Goal: Task Accomplishment & Management: Use online tool/utility

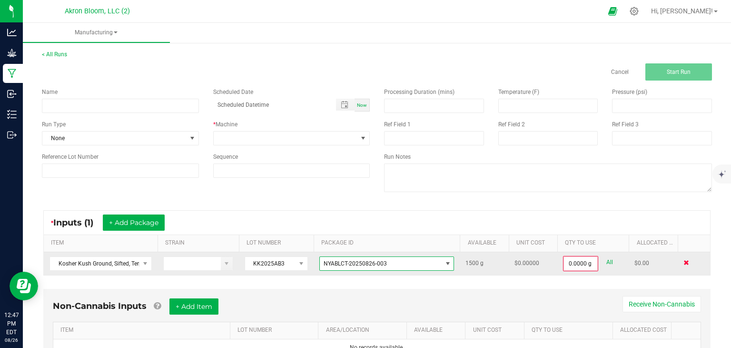
click at [686, 265] on span at bounding box center [687, 262] width 6 height 6
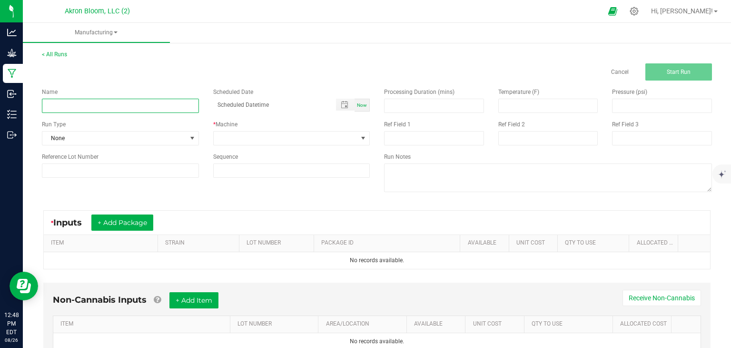
click at [101, 107] on input at bounding box center [120, 106] width 157 height 14
click at [137, 105] on input "Leso Espresso 1G Preroll - Finished Product" at bounding box center [120, 106] width 157 height 14
click at [136, 106] on input "Leso Espresso 1G Preroll - Finished Product" at bounding box center [120, 106] width 157 height 14
type input "Leso Espresso 1G Preroll - Final Product"
click at [361, 105] on span "Now" at bounding box center [362, 104] width 10 height 5
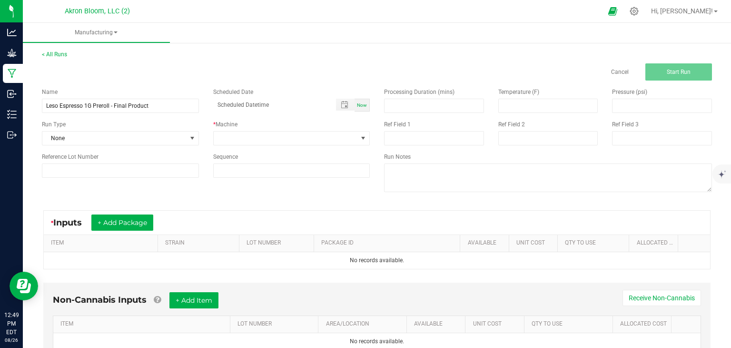
type input "[DATE] 12:49 PM"
click at [366, 136] on span at bounding box center [363, 138] width 8 height 8
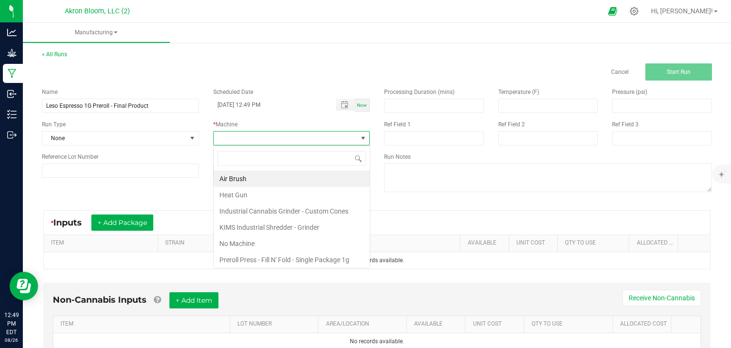
scroll to position [14, 157]
click at [291, 256] on li "Preroll Press - Fill N' Fold - Single Package 1g (109mm)" at bounding box center [292, 266] width 156 height 30
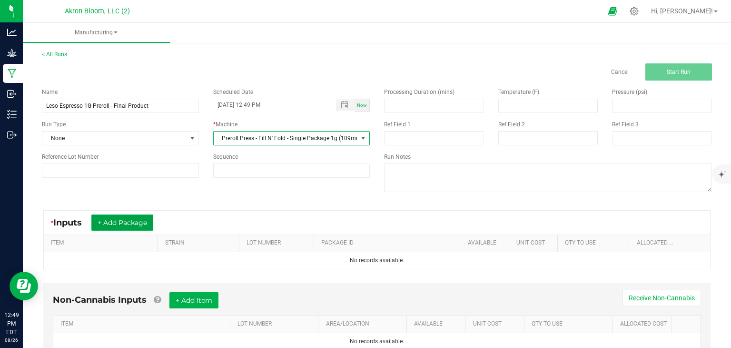
click at [143, 220] on button "+ Add Package" at bounding box center [122, 222] width 62 height 16
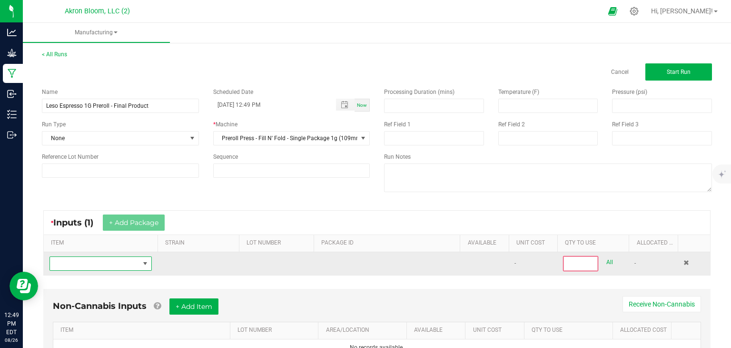
click at [146, 262] on span "NO DATA FOUND" at bounding box center [145, 263] width 8 height 8
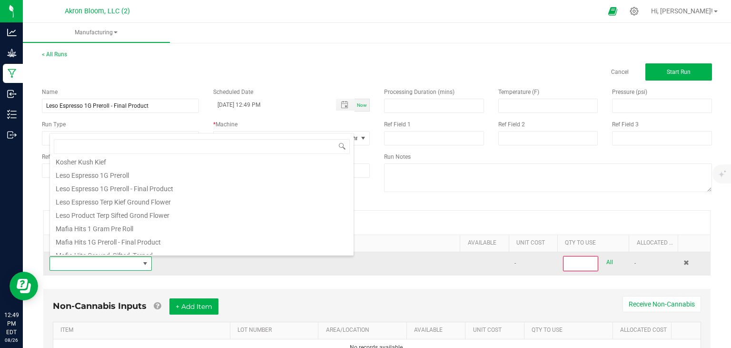
scroll to position [340, 0]
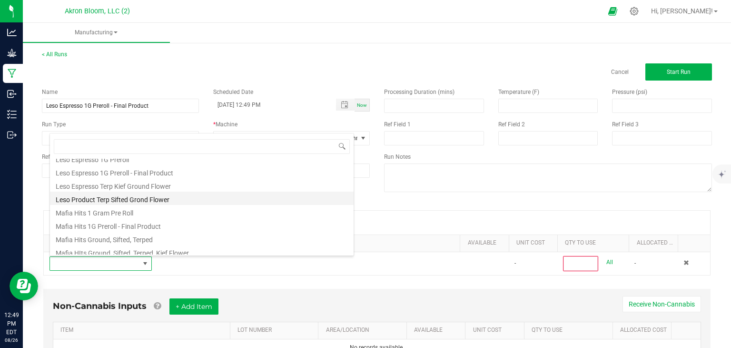
click at [127, 197] on li "Leso Product Terp Sifted Grond Flower" at bounding box center [202, 197] width 304 height 13
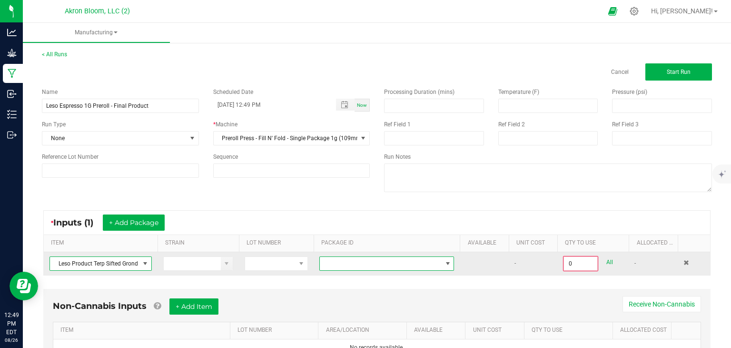
click at [447, 260] on span at bounding box center [448, 263] width 8 height 8
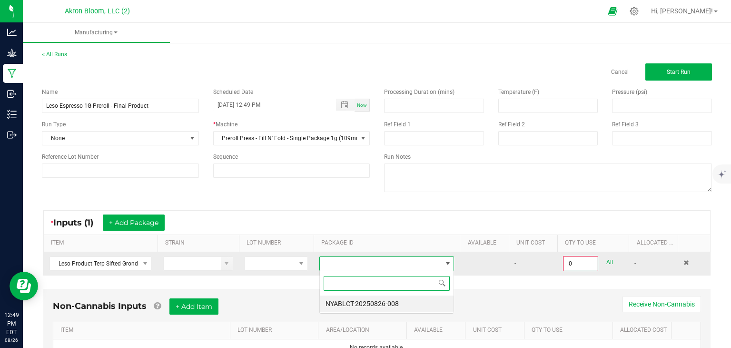
scroll to position [14, 135]
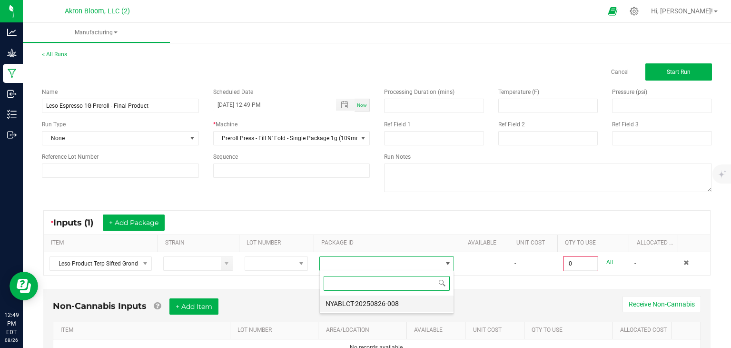
click at [430, 305] on li "NYABLCT-20250826-008" at bounding box center [387, 303] width 134 height 16
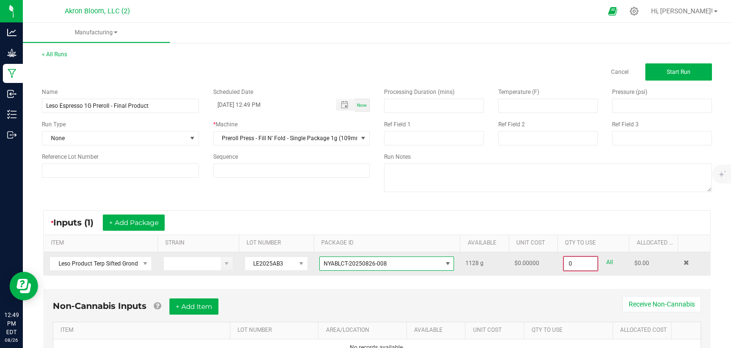
click at [573, 259] on input "0" at bounding box center [580, 263] width 33 height 13
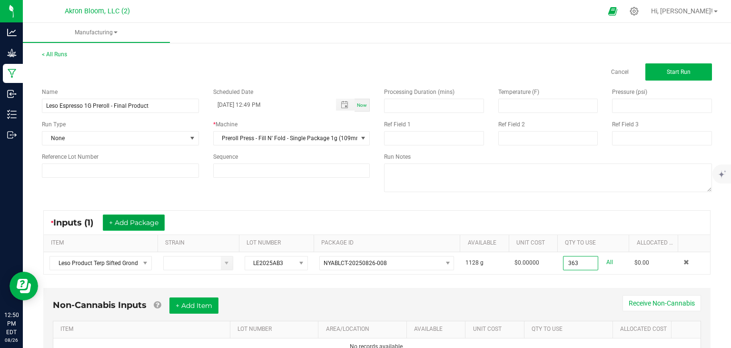
type input "363.0000 g"
click at [156, 217] on button "+ Add Package" at bounding box center [134, 222] width 62 height 16
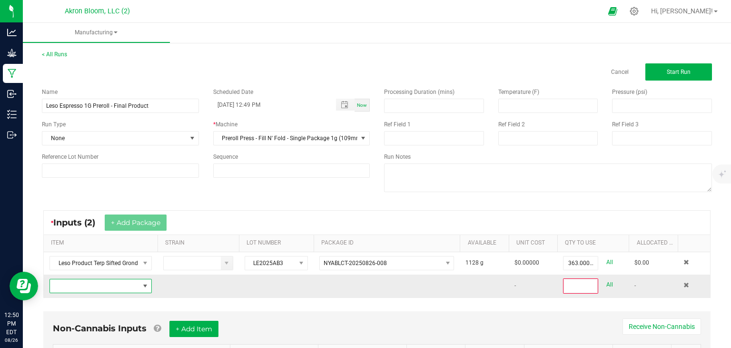
click at [145, 287] on span "NO DATA FOUND" at bounding box center [145, 286] width 8 height 8
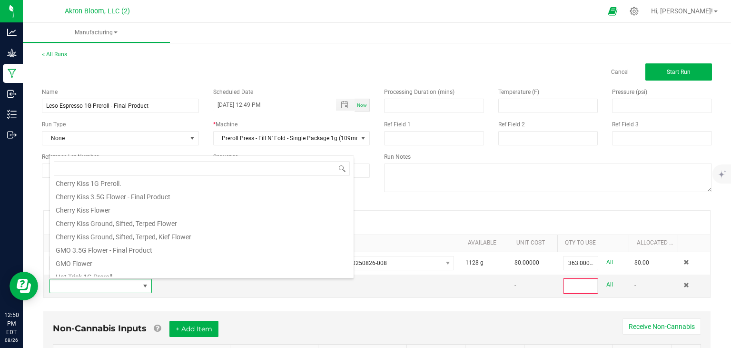
scroll to position [134, 0]
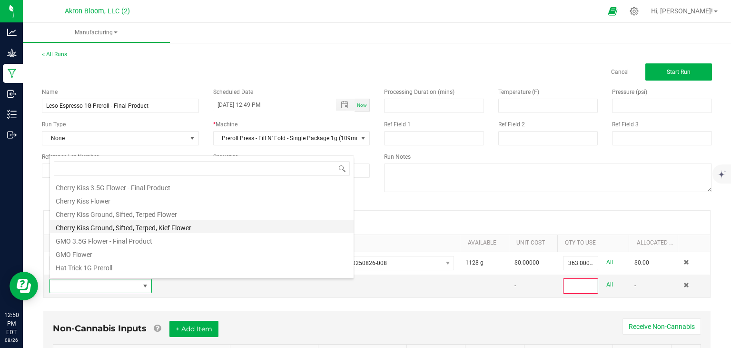
click at [145, 226] on li "Cherry Kiss Ground, Sifted, Terped, Kief Flower" at bounding box center [202, 225] width 304 height 13
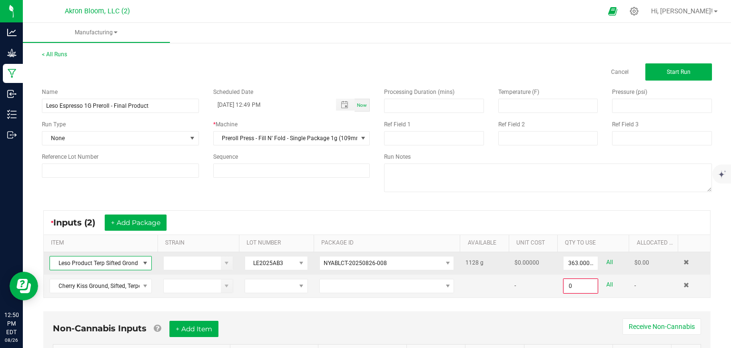
click at [145, 259] on span at bounding box center [145, 263] width 8 height 8
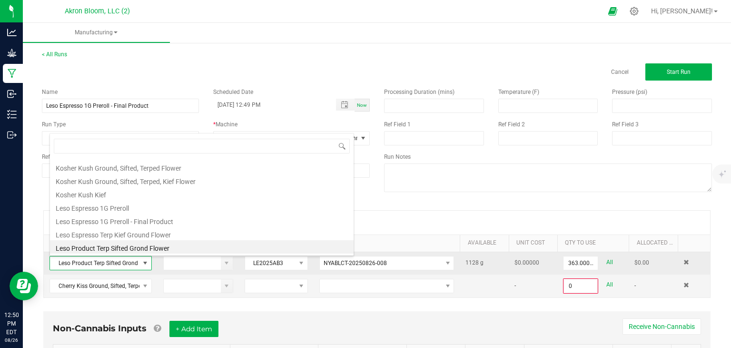
scroll to position [14, 102]
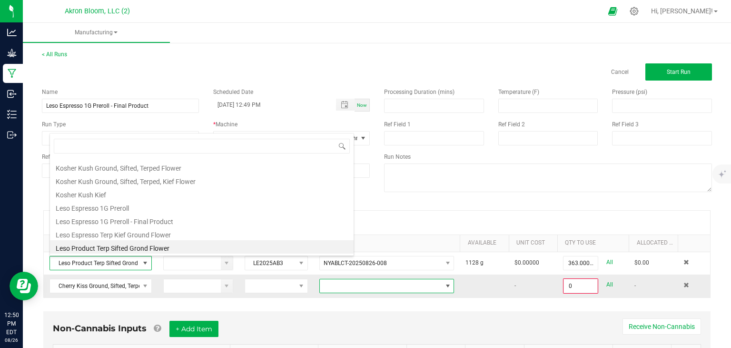
click at [450, 283] on span at bounding box center [448, 286] width 8 height 8
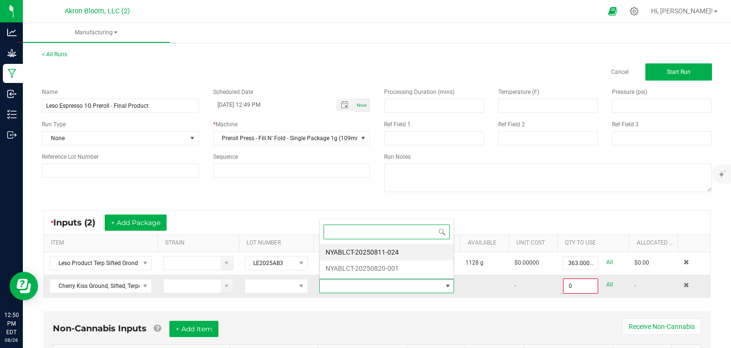
scroll to position [14, 135]
click at [423, 269] on li "NYABLCT-20250820-001" at bounding box center [387, 268] width 134 height 16
type input "0.0000 g"
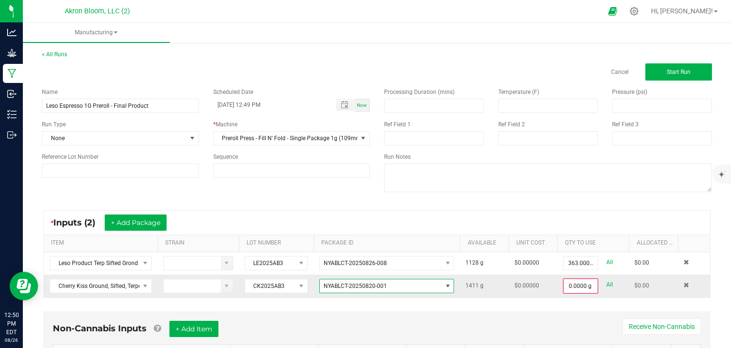
click at [449, 282] on span at bounding box center [448, 286] width 8 height 8
click at [425, 326] on li "NYABLCT-20250811-024" at bounding box center [387, 325] width 134 height 16
click at [57, 59] on div "< All Runs Cancel Start Run" at bounding box center [377, 65] width 670 height 30
click at [52, 51] on link "< All Runs" at bounding box center [54, 54] width 25 height 7
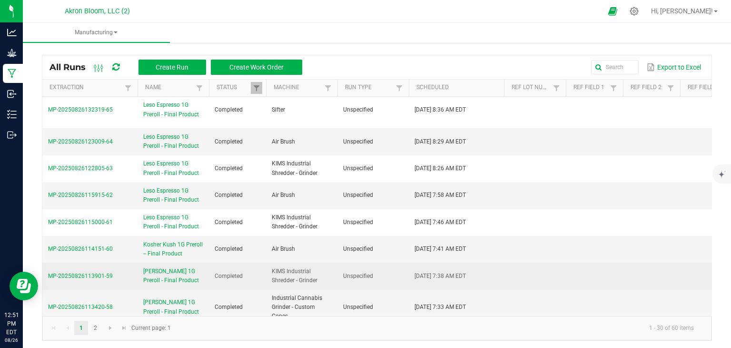
scroll to position [6, 0]
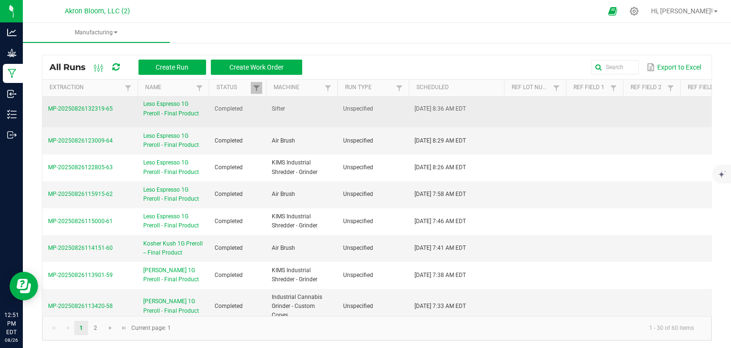
click at [93, 109] on span "MP-20250826132319-65" at bounding box center [80, 108] width 65 height 7
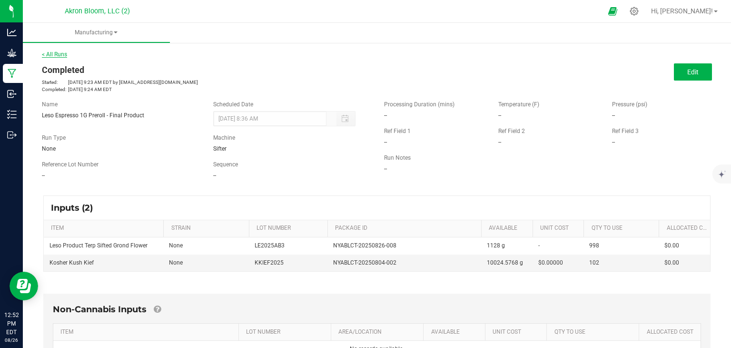
click at [59, 57] on link "< All Runs" at bounding box center [54, 54] width 25 height 7
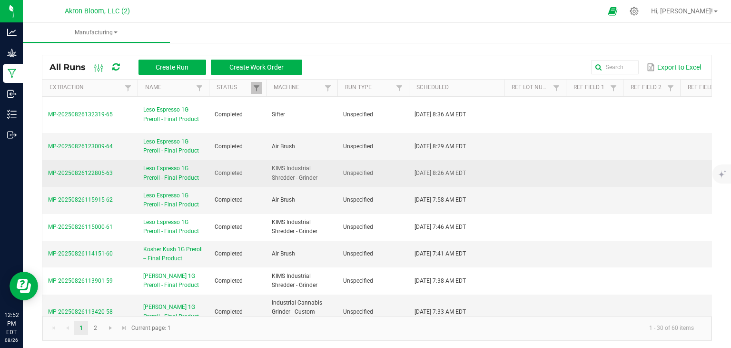
click at [93, 173] on span "MP-20250826122805-63" at bounding box center [80, 172] width 65 height 7
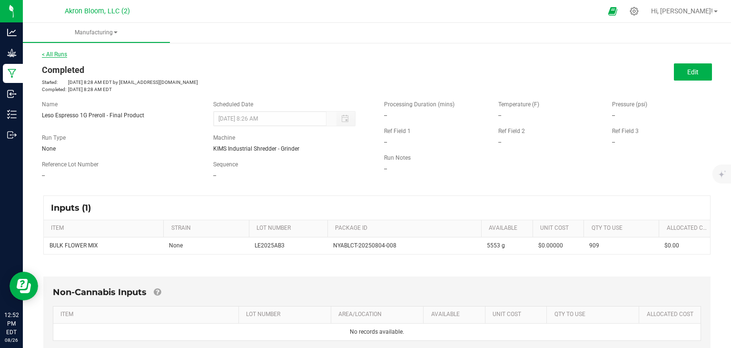
click at [52, 55] on link "< All Runs" at bounding box center [54, 54] width 25 height 7
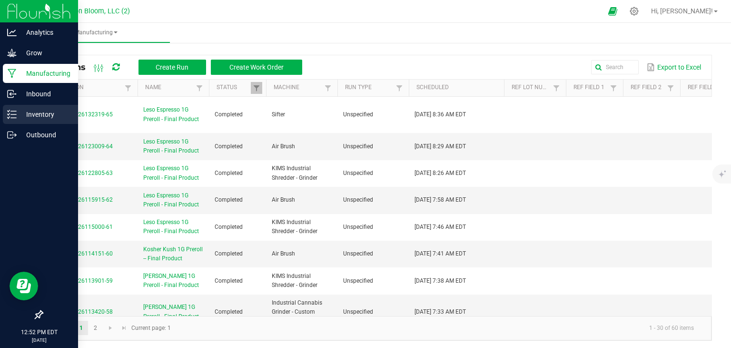
click at [15, 112] on icon at bounding box center [12, 115] width 10 height 10
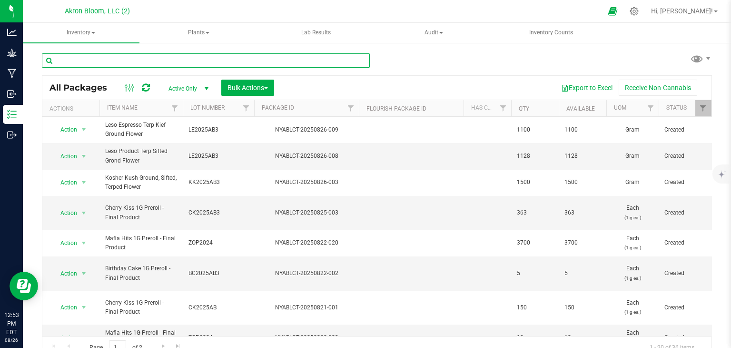
click at [102, 58] on input "text" at bounding box center [206, 60] width 328 height 14
click at [105, 62] on input "text" at bounding box center [206, 60] width 328 height 14
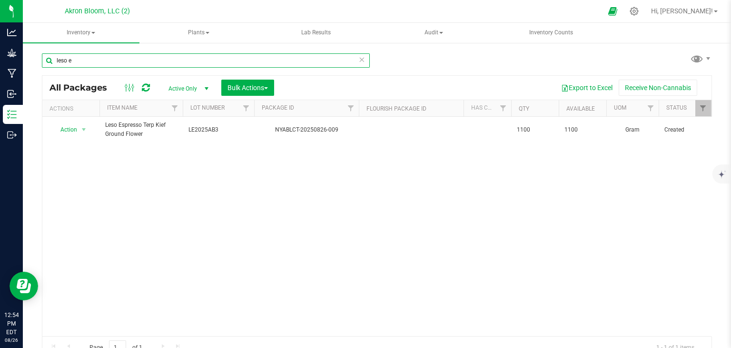
click at [79, 59] on input "leso e" at bounding box center [206, 60] width 328 height 14
type input "l"
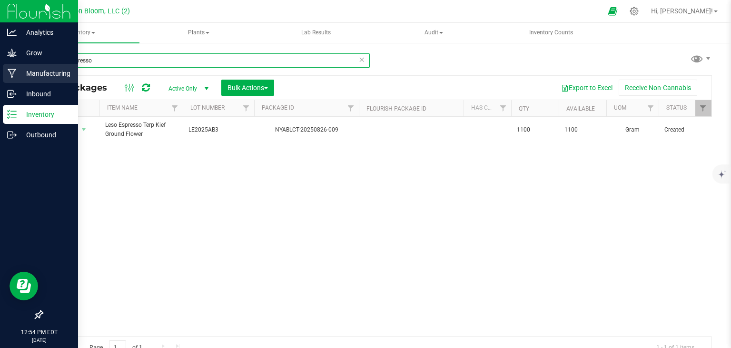
type input "leso Espresso"
click at [27, 73] on p "Manufacturing" at bounding box center [45, 73] width 57 height 11
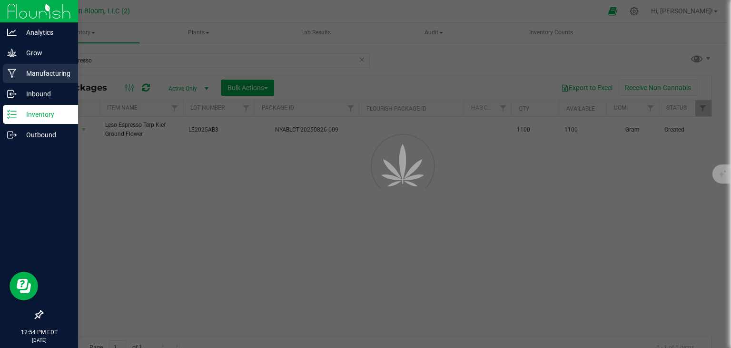
click at [27, 73] on p "Manufacturing" at bounding box center [45, 73] width 57 height 11
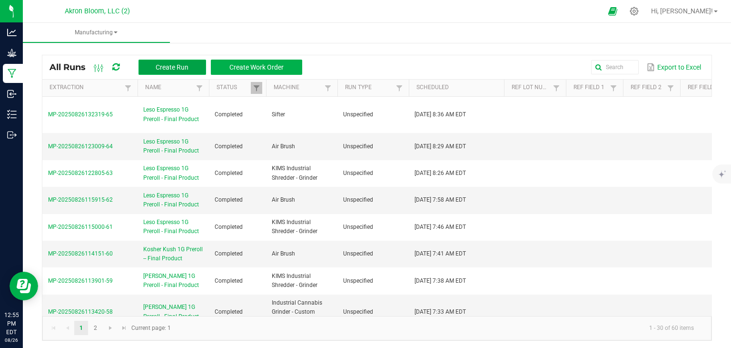
click at [174, 65] on span "Create Run" at bounding box center [172, 67] width 33 height 8
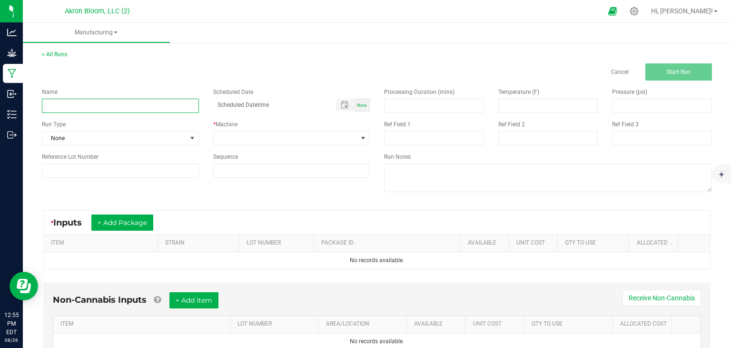
click at [60, 102] on input at bounding box center [120, 106] width 157 height 14
type input "Leso Espresso 1G Preroll - Final Product"
click at [355, 100] on div "Now" at bounding box center [362, 105] width 15 height 13
type input "[DATE] 12:56 PM"
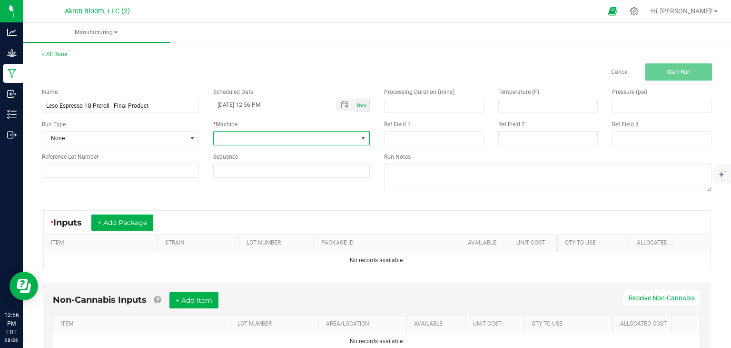
click at [365, 139] on span at bounding box center [363, 138] width 8 height 8
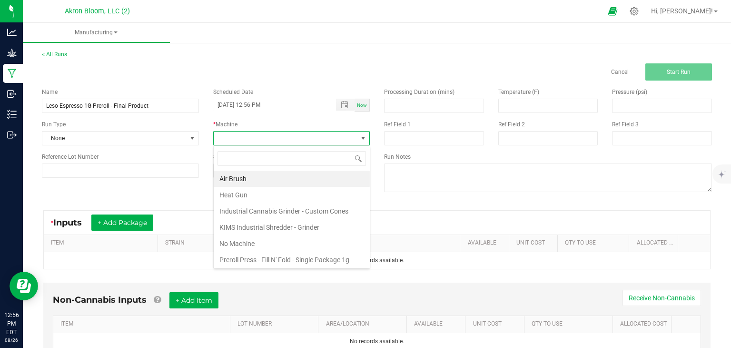
scroll to position [14, 157]
click at [305, 255] on li "Preroll Press - Fill N' Fold - Single Package 1g (109mm)" at bounding box center [292, 266] width 156 height 30
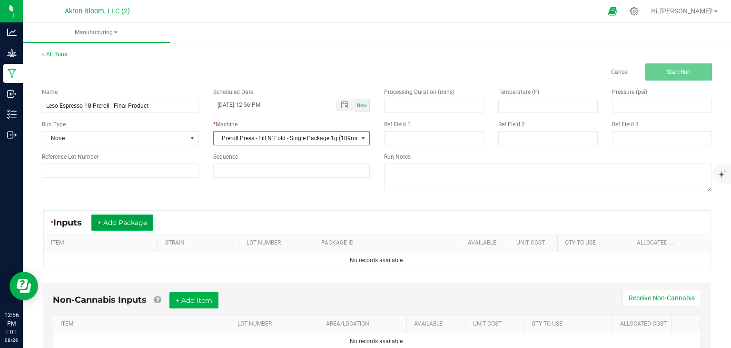
click at [141, 221] on button "+ Add Package" at bounding box center [122, 222] width 62 height 16
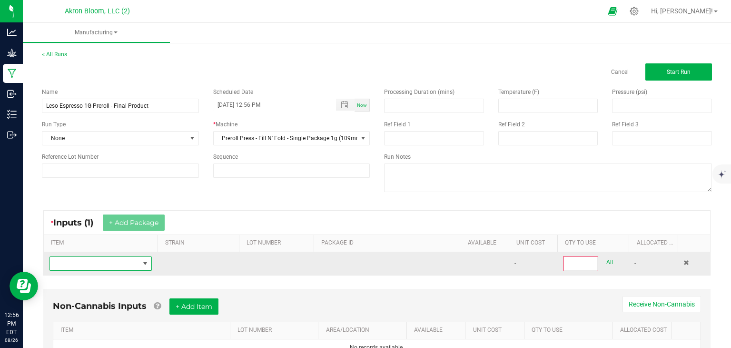
click at [144, 264] on span "NO DATA FOUND" at bounding box center [145, 263] width 8 height 8
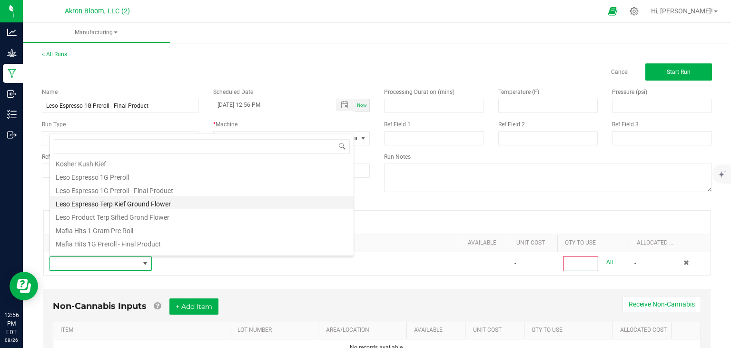
scroll to position [335, 0]
click at [108, 203] on li "Leso Product Terp Sifted Grond Flower" at bounding box center [202, 203] width 304 height 13
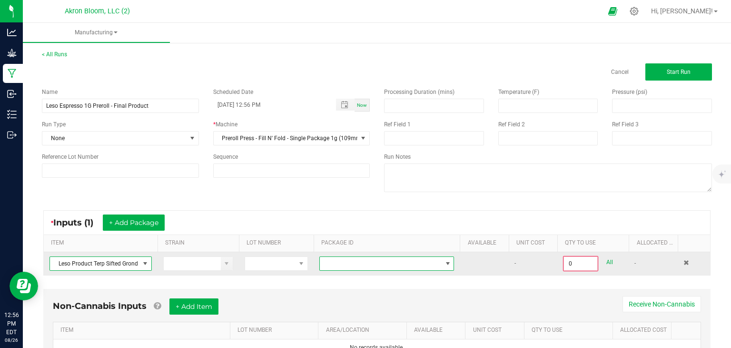
click at [447, 263] on span at bounding box center [448, 263] width 8 height 8
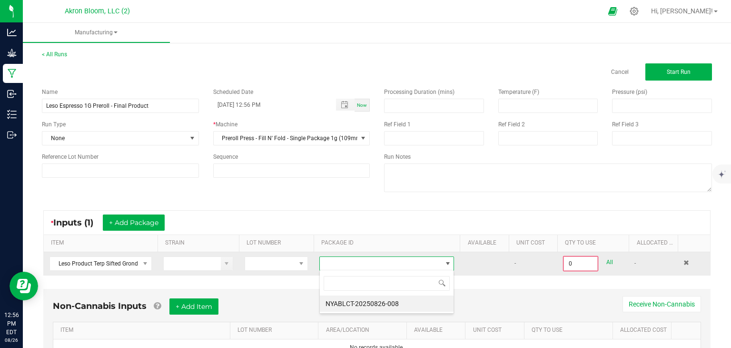
scroll to position [14, 135]
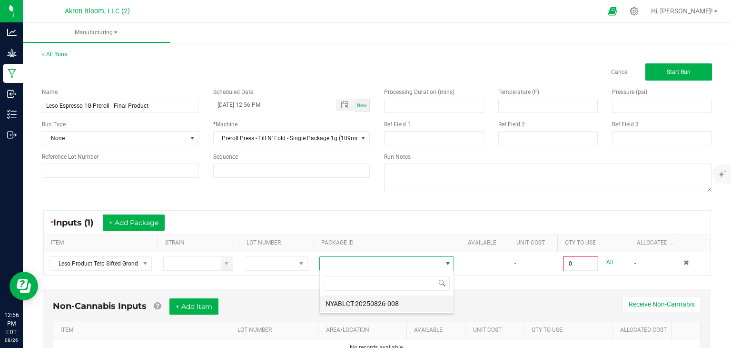
click at [424, 301] on li "NYABLCT-20250826-008" at bounding box center [387, 303] width 134 height 16
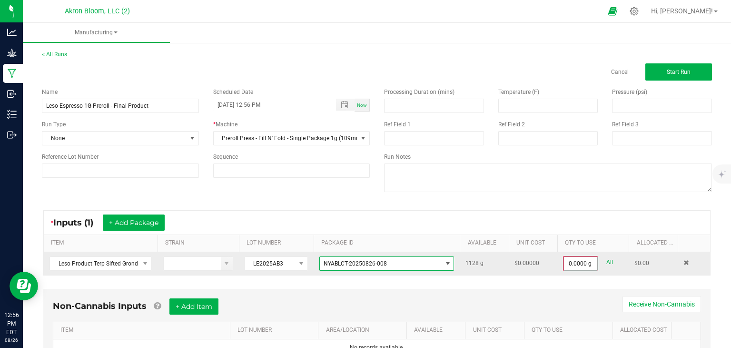
type input "0"
click at [580, 264] on input "0" at bounding box center [580, 263] width 33 height 13
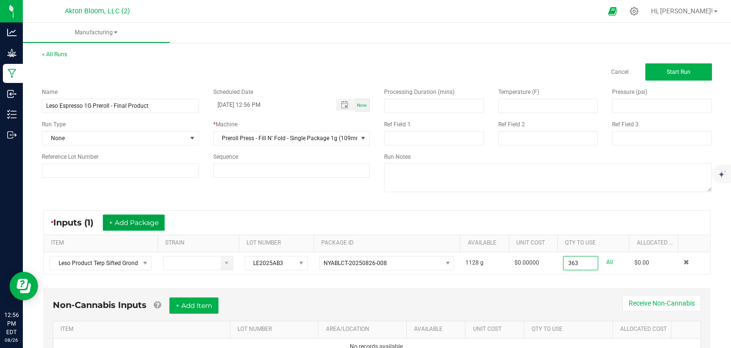
click at [132, 223] on button "+ Add Package" at bounding box center [134, 222] width 62 height 16
type input "363.0000 g"
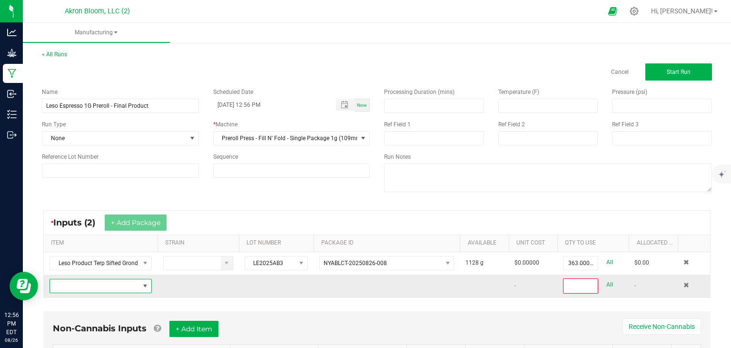
click at [146, 285] on span "NO DATA FOUND" at bounding box center [145, 286] width 8 height 8
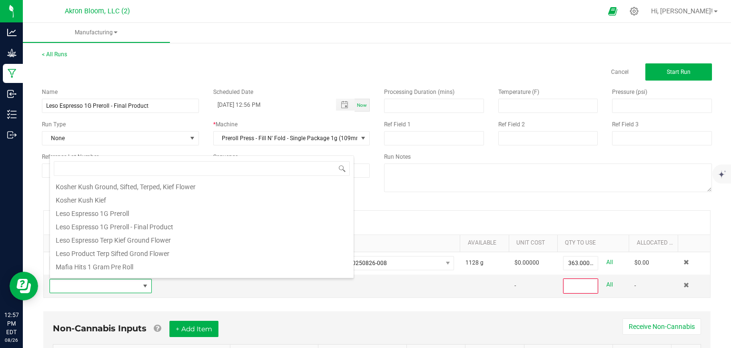
scroll to position [310, 0]
click at [128, 237] on li "Leso Espresso Terp Kief Ground Flower" at bounding box center [202, 236] width 304 height 13
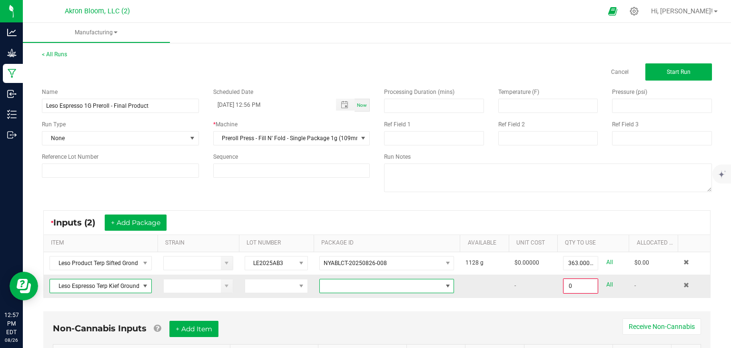
click at [448, 284] on span at bounding box center [448, 286] width 8 height 8
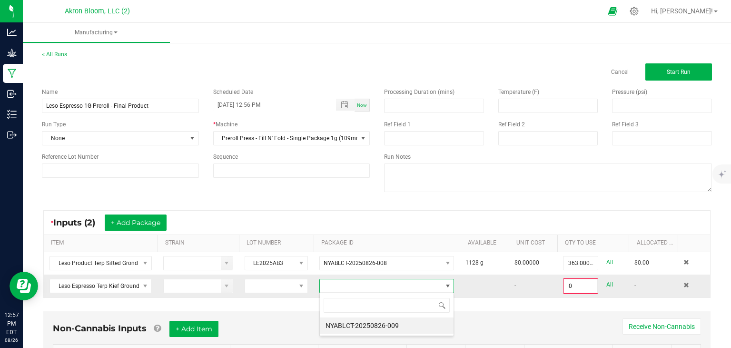
scroll to position [14, 135]
click at [426, 325] on li "NYABLCT-20250826-009" at bounding box center [387, 325] width 134 height 16
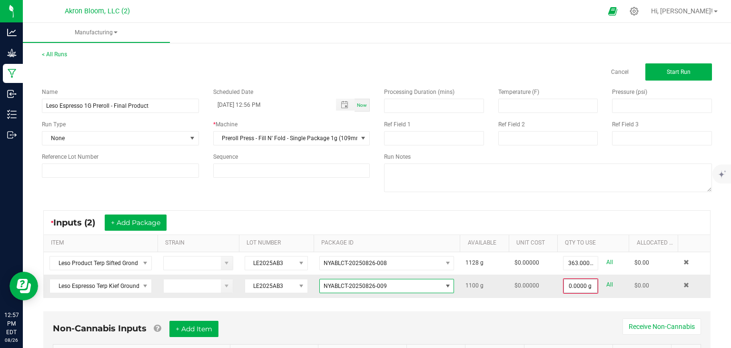
type input "0"
click at [575, 287] on input "0" at bounding box center [580, 285] width 33 height 13
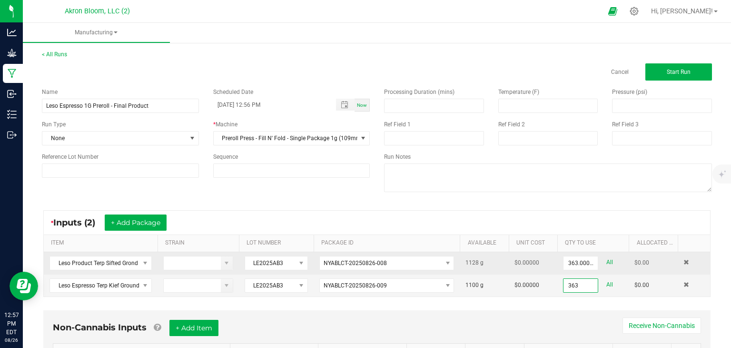
scroll to position [65, 0]
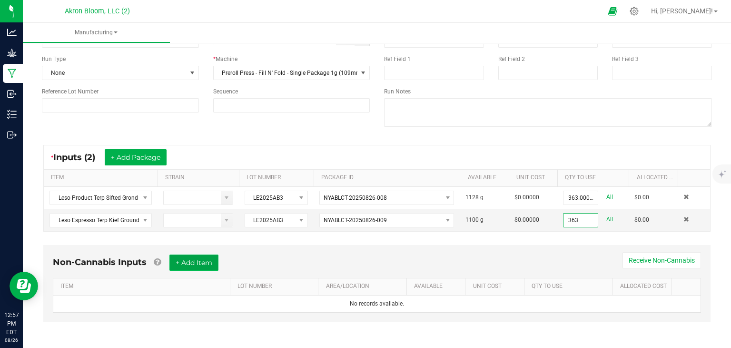
click at [207, 261] on button "+ Add Item" at bounding box center [193, 262] width 49 height 16
type input "363.0000 g"
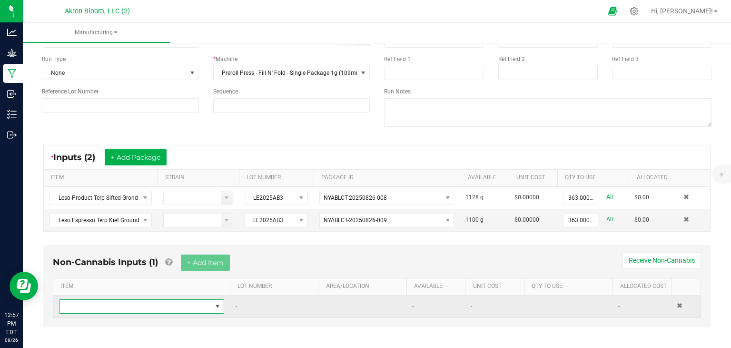
click at [216, 304] on span "NO DATA FOUND" at bounding box center [218, 306] width 8 height 8
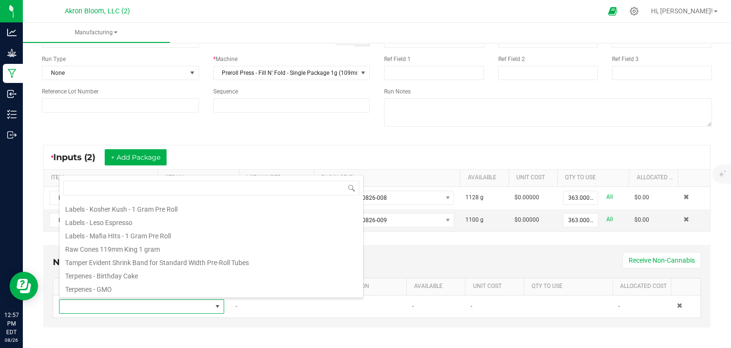
scroll to position [120, 0]
click at [125, 247] on li "Raw Cones 119mm King 1 gram" at bounding box center [212, 246] width 304 height 13
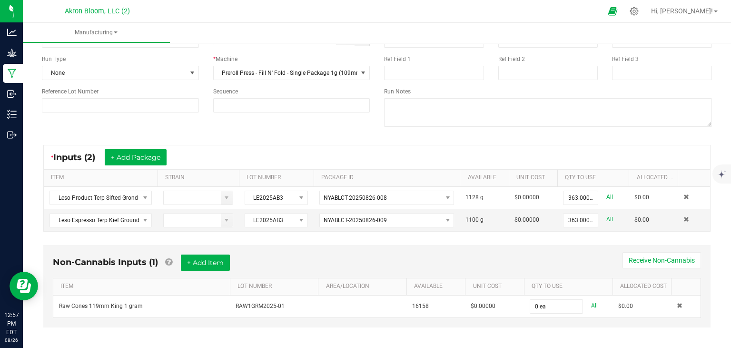
type input "0"
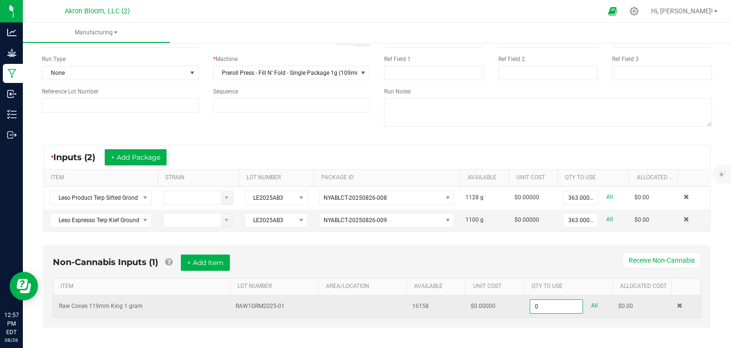
click at [539, 307] on input "0" at bounding box center [556, 305] width 52 height 13
click at [552, 304] on input "7" at bounding box center [556, 305] width 52 height 13
type input "0"
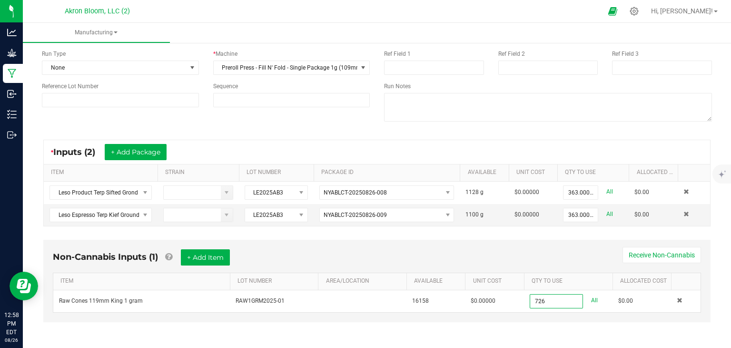
scroll to position [0, 0]
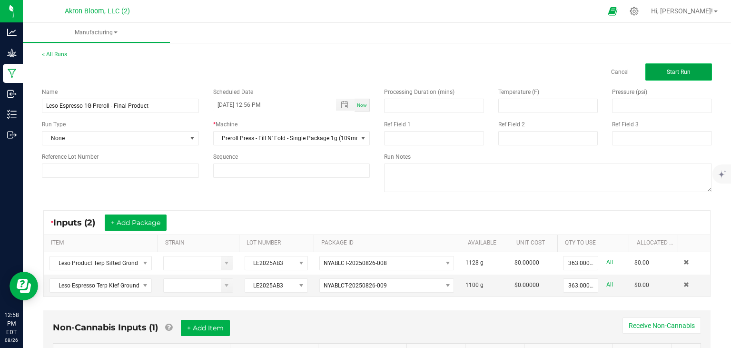
click at [678, 69] on span "Start Run" at bounding box center [679, 72] width 24 height 7
type input "726 ea"
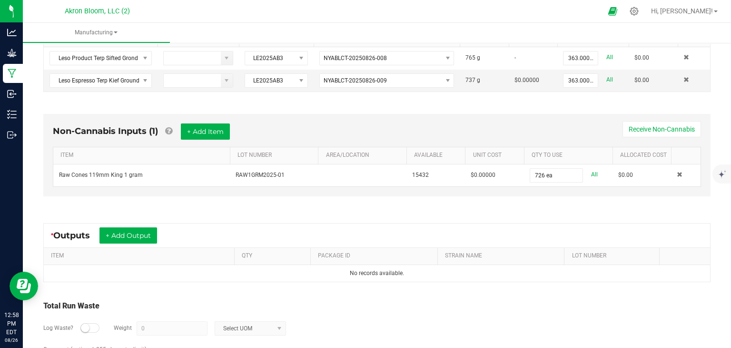
scroll to position [257, 0]
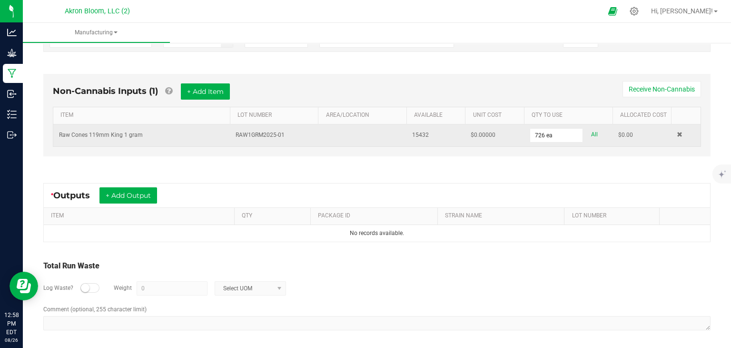
click at [68, 183] on div "* Outputs + Add Output" at bounding box center [377, 195] width 667 height 24
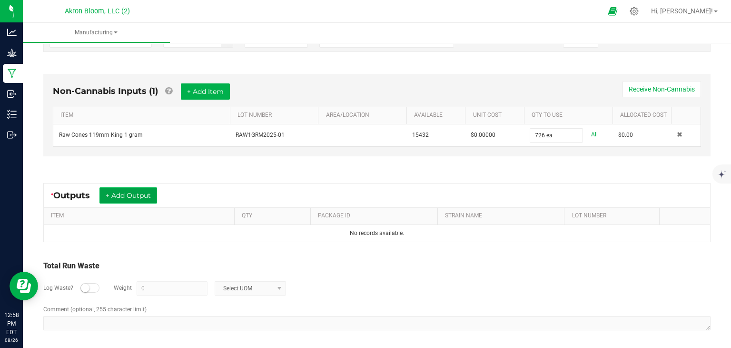
click at [140, 193] on button "+ Add Output" at bounding box center [129, 195] width 58 height 16
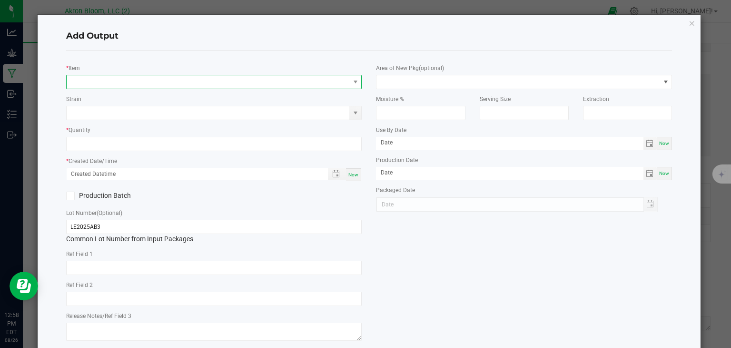
click at [111, 78] on span "NO DATA FOUND" at bounding box center [208, 81] width 283 height 13
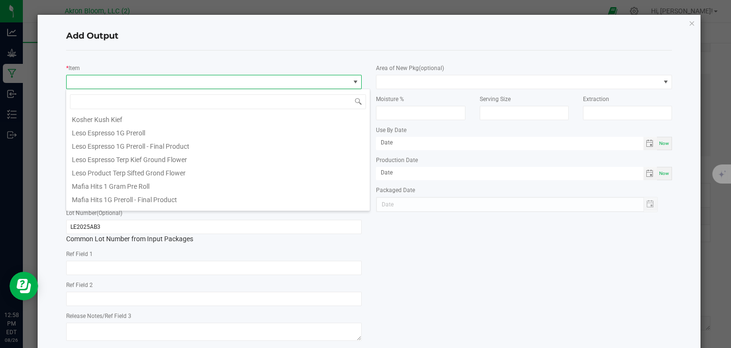
scroll to position [324, 0]
click at [120, 130] on li "Leso Espresso 1G Preroll" at bounding box center [218, 129] width 304 height 13
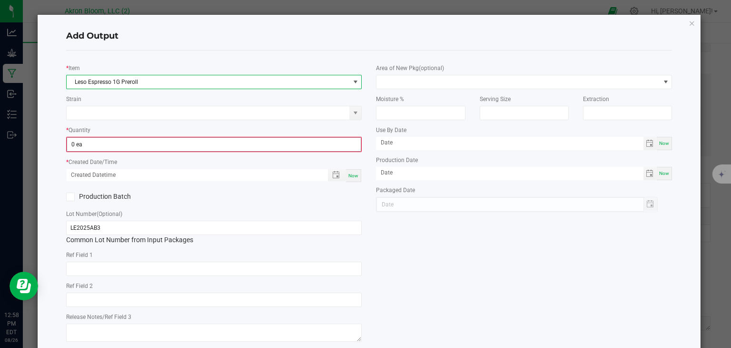
click at [106, 144] on input "0 ea" at bounding box center [214, 144] width 294 height 13
type input "0"
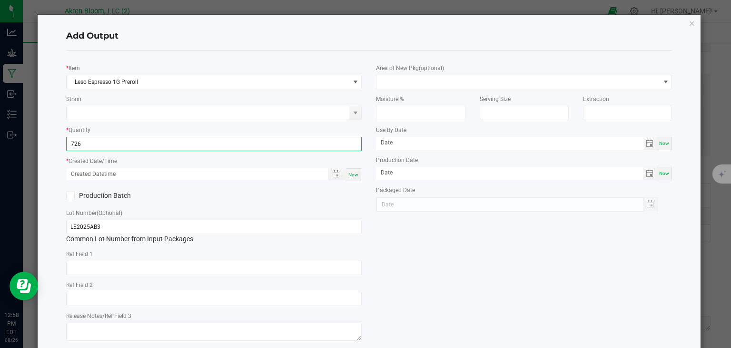
click at [350, 173] on span "Now" at bounding box center [354, 174] width 10 height 5
type input "726 ea"
type input "[DATE] 12:59 PM"
type input "[DATE]"
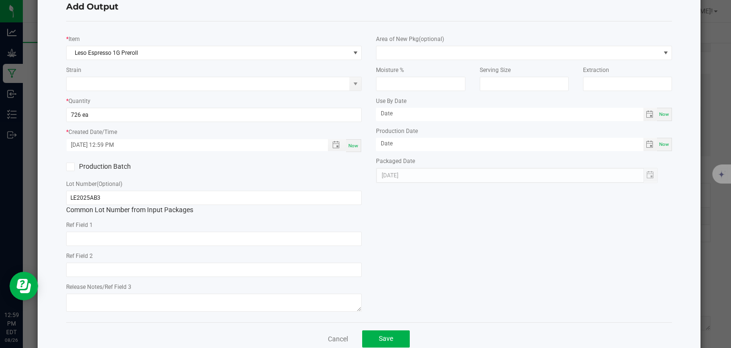
scroll to position [49, 0]
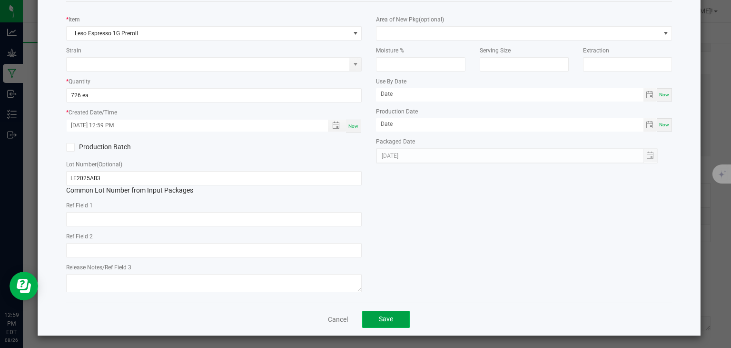
click at [394, 315] on button "Save" at bounding box center [386, 318] width 48 height 17
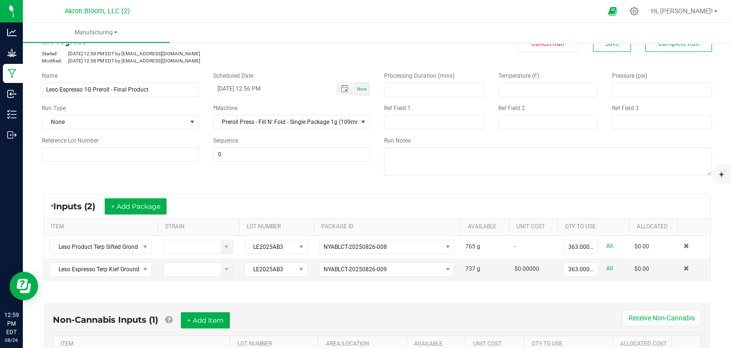
scroll to position [0, 0]
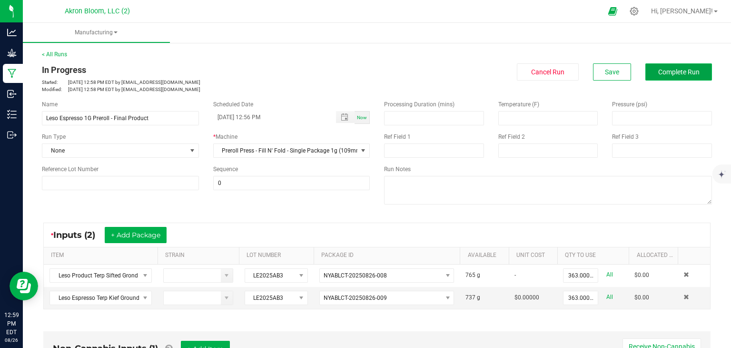
click at [673, 69] on span "Complete Run" at bounding box center [678, 72] width 41 height 8
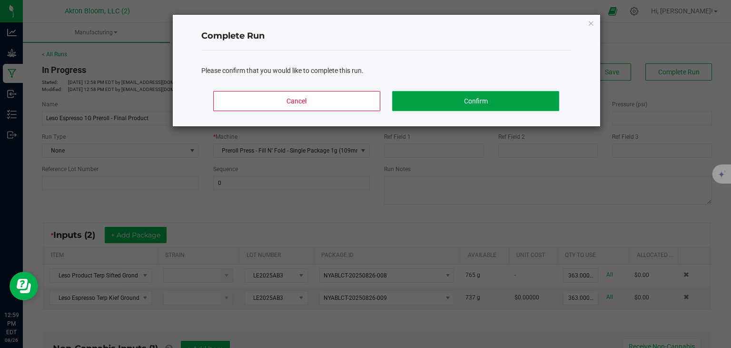
click at [480, 98] on button "Confirm" at bounding box center [475, 101] width 167 height 20
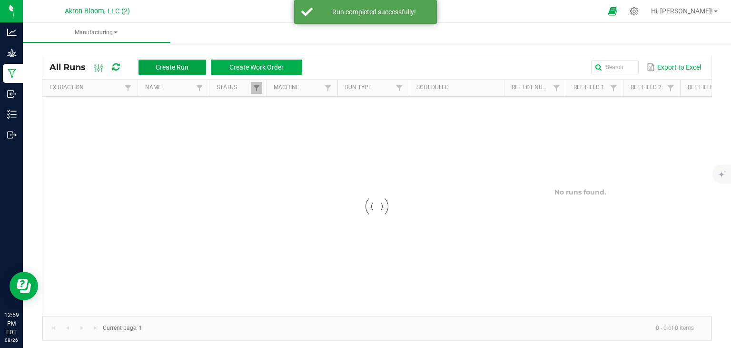
click at [179, 66] on span "Create Run" at bounding box center [172, 67] width 33 height 8
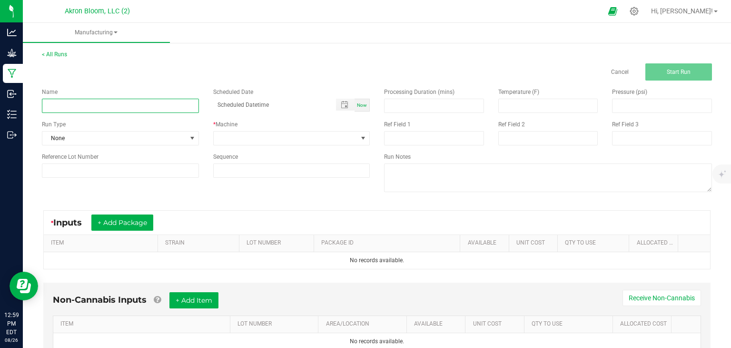
click at [175, 102] on input at bounding box center [120, 106] width 157 height 14
type input "Leso Espresso 1G Prerpll - Final Product"
click at [362, 104] on span "Now" at bounding box center [362, 104] width 10 height 5
type input "[DATE] 1:00 PM"
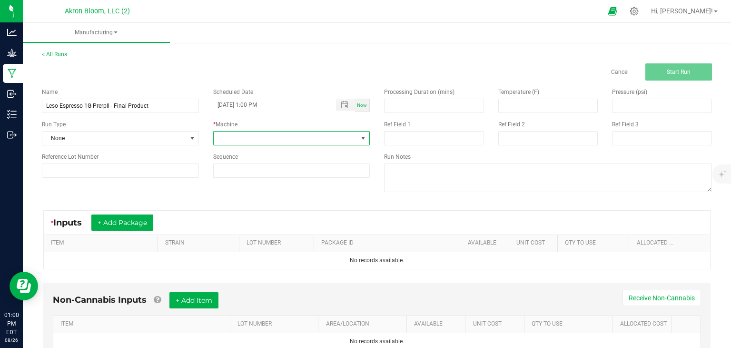
click at [363, 137] on span at bounding box center [363, 138] width 8 height 8
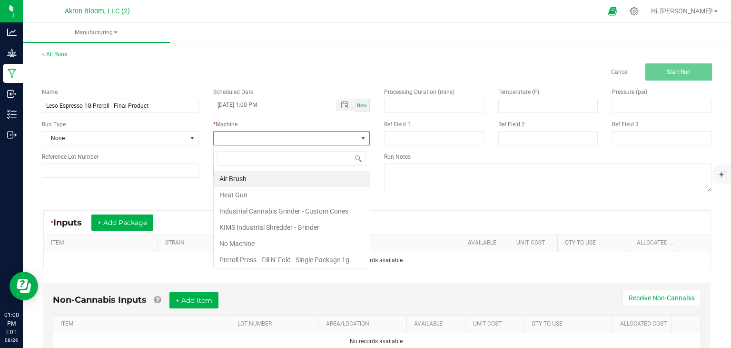
scroll to position [14, 157]
click at [324, 195] on li "Heat Gun" at bounding box center [292, 195] width 156 height 16
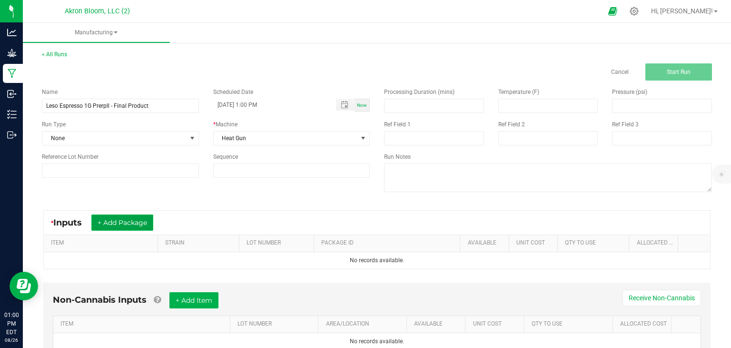
click at [114, 222] on button "+ Add Package" at bounding box center [122, 222] width 62 height 16
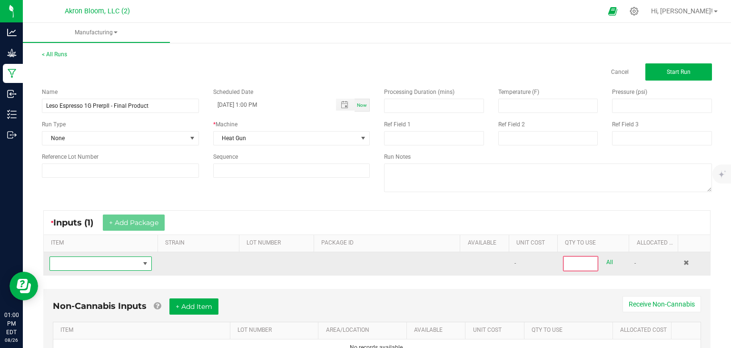
click at [145, 261] on span "NO DATA FOUND" at bounding box center [145, 263] width 8 height 8
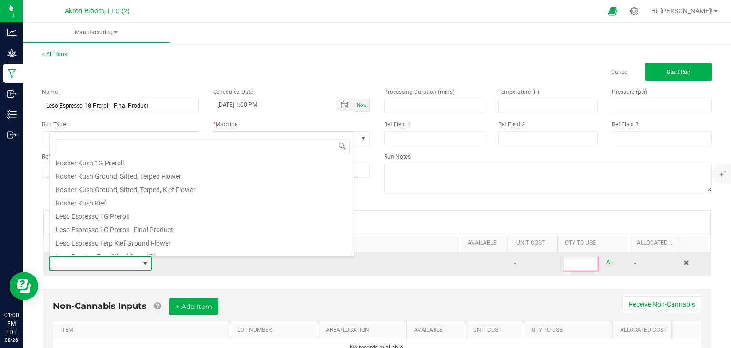
scroll to position [297, 0]
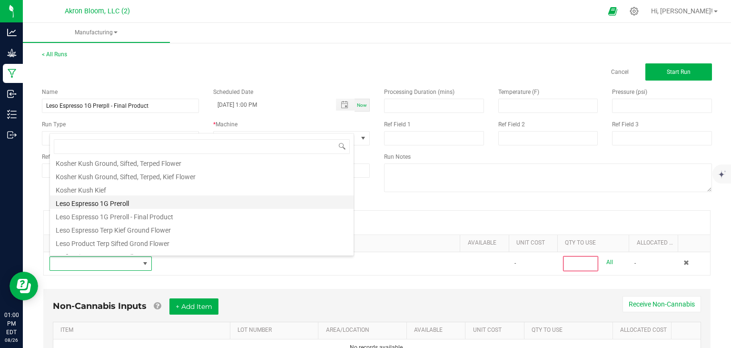
click at [128, 199] on li "Leso Espresso 1G Preroll" at bounding box center [202, 201] width 304 height 13
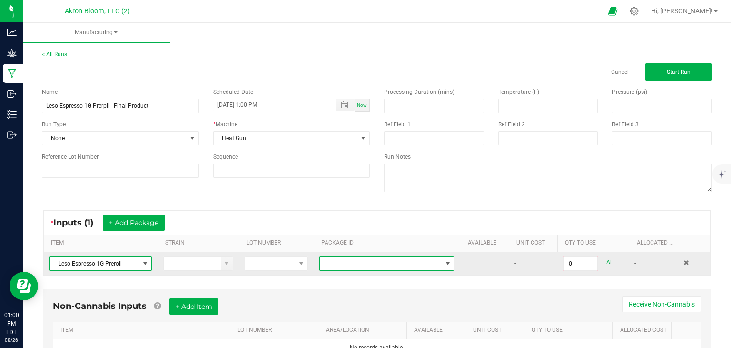
click at [448, 262] on span at bounding box center [448, 263] width 8 height 8
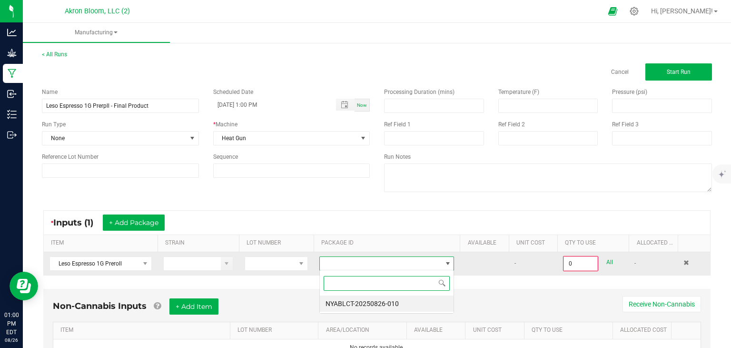
scroll to position [14, 135]
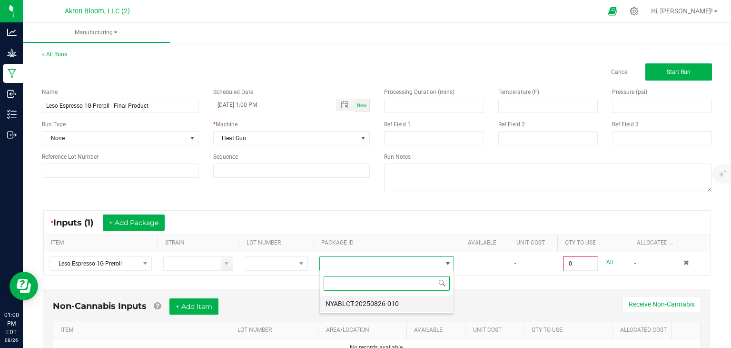
click at [420, 304] on li "NYABLCT-20250826-010" at bounding box center [387, 303] width 134 height 16
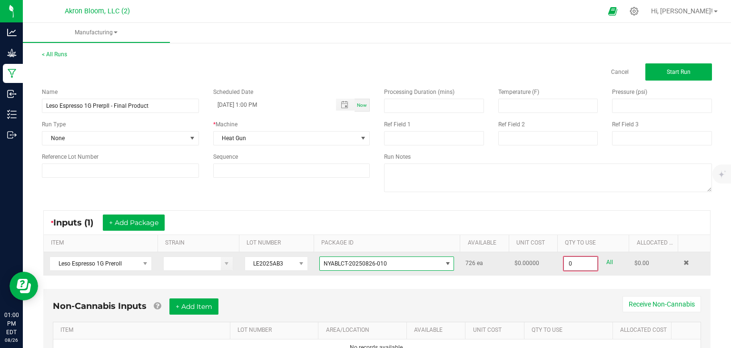
click at [579, 259] on input "0" at bounding box center [580, 263] width 33 height 13
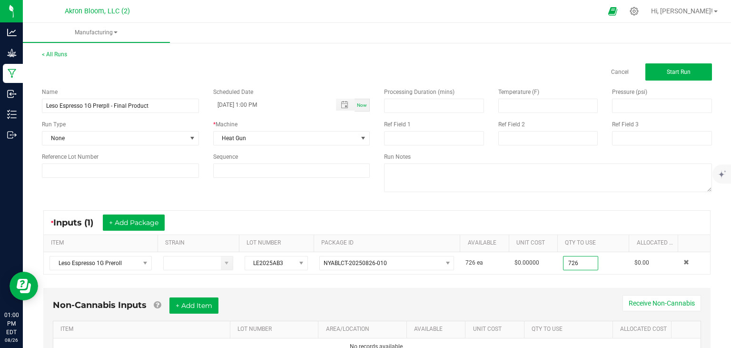
scroll to position [43, 0]
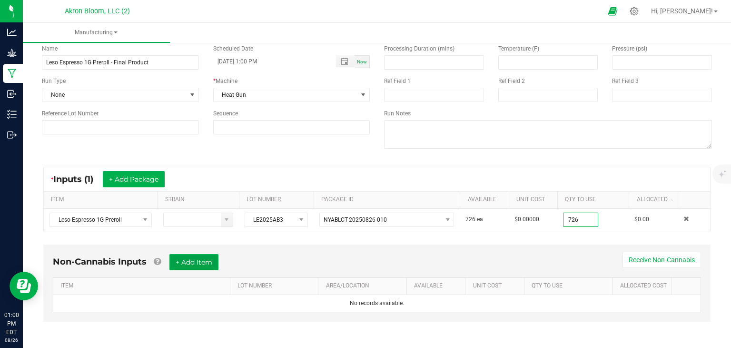
type input "726 ea"
click at [204, 265] on button "+ Add Item" at bounding box center [193, 262] width 49 height 16
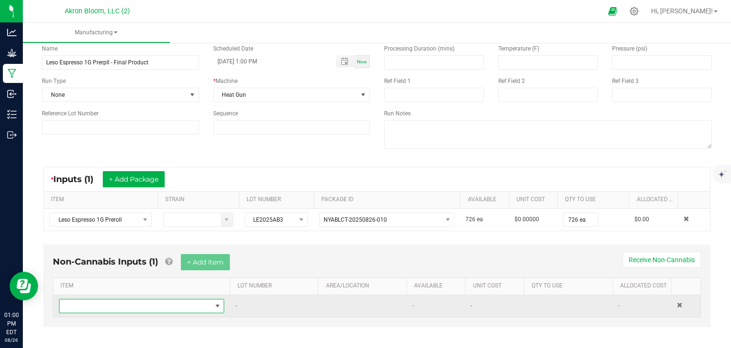
click at [216, 307] on span "NO DATA FOUND" at bounding box center [218, 306] width 8 height 8
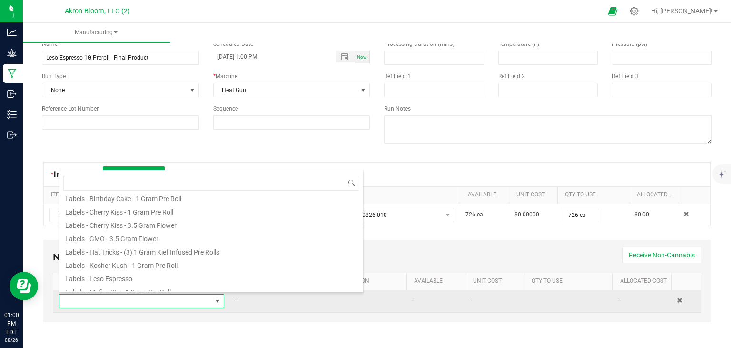
scroll to position [77, 0]
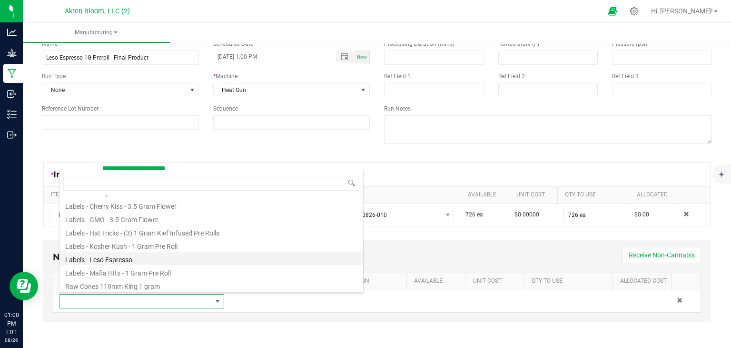
click at [135, 257] on li "Labels - Leso Espresso" at bounding box center [212, 257] width 304 height 13
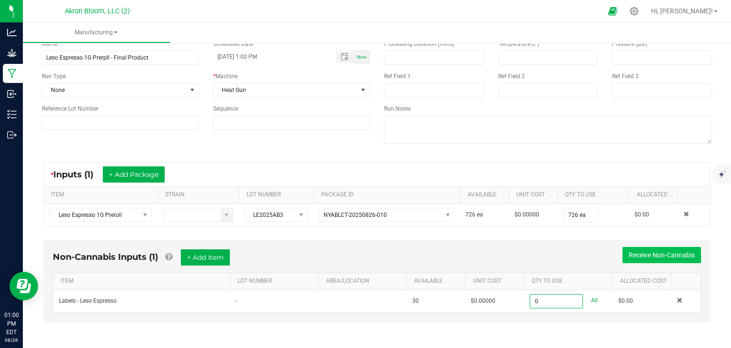
click at [679, 251] on button "Receive Non-Cannabis" at bounding box center [662, 255] width 79 height 16
type input "0 ea"
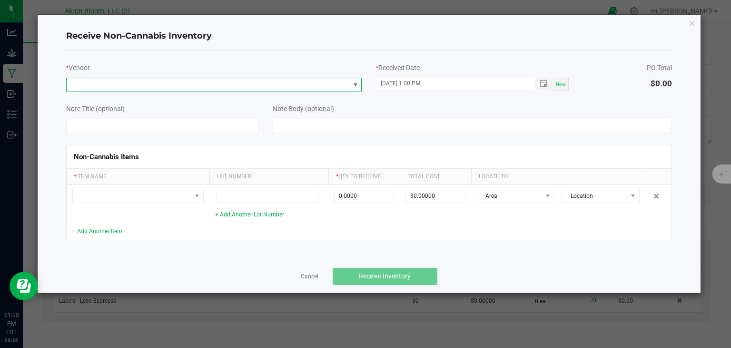
click at [353, 83] on span at bounding box center [356, 85] width 8 height 8
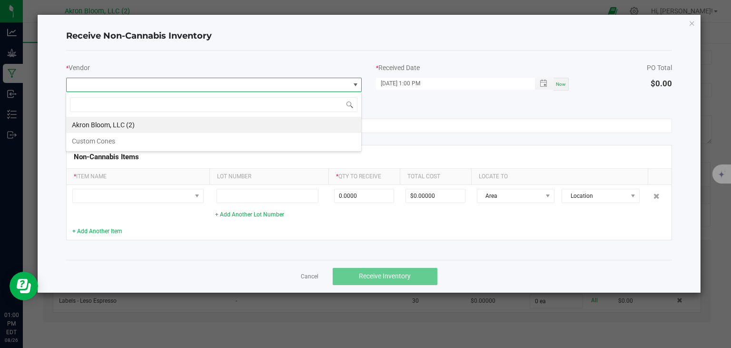
scroll to position [14, 296]
click at [325, 122] on li "Akron Bloom, LLC (2)" at bounding box center [213, 125] width 295 height 16
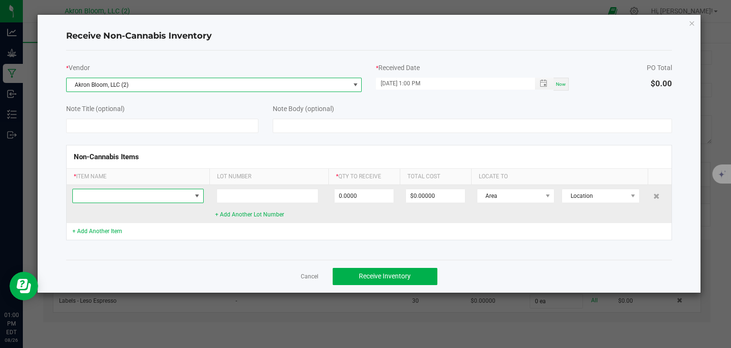
click at [196, 192] on span at bounding box center [197, 196] width 8 height 8
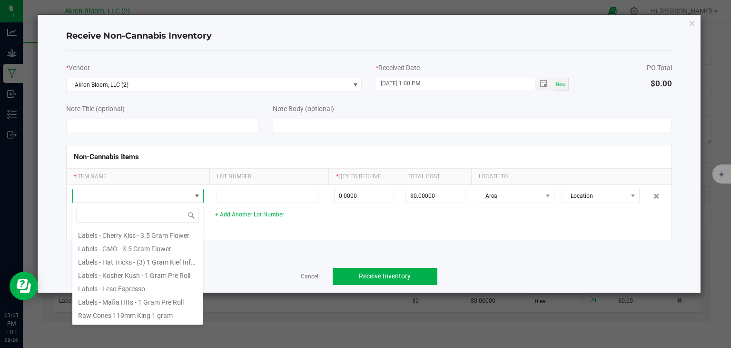
scroll to position [89, 0]
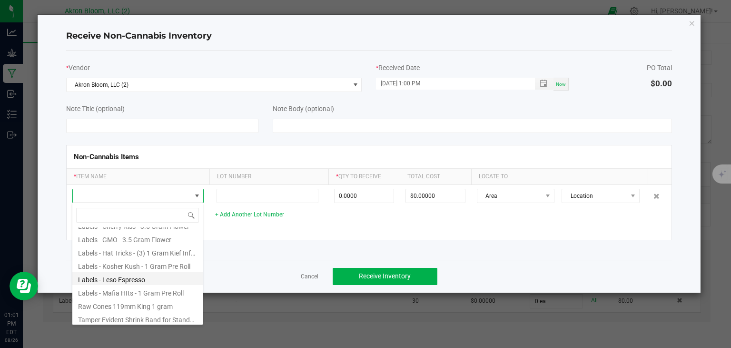
click at [136, 278] on li "Labels - Leso Espresso" at bounding box center [137, 277] width 130 height 13
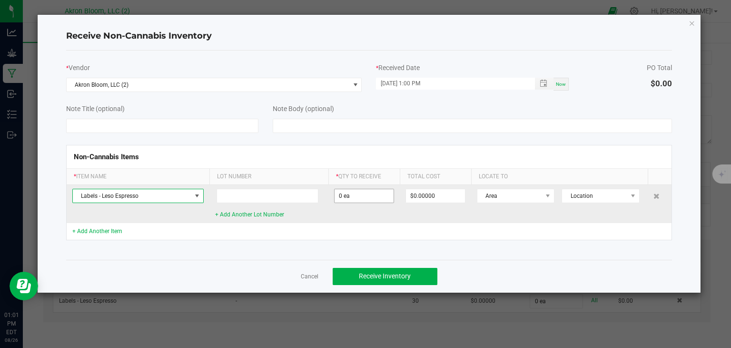
click at [376, 194] on input "0 ea" at bounding box center [364, 195] width 59 height 13
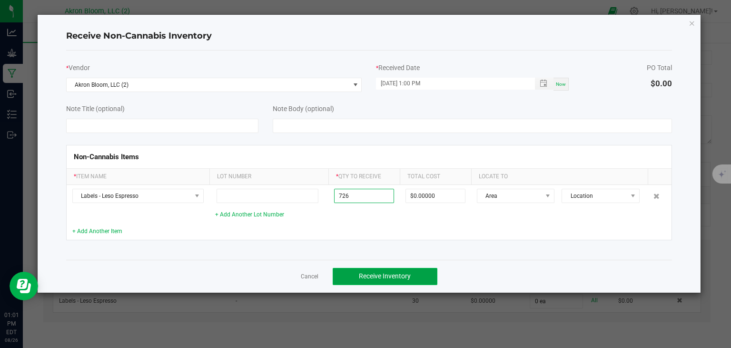
click at [394, 276] on span "Receive Inventory" at bounding box center [385, 276] width 52 height 8
type input "726 ea"
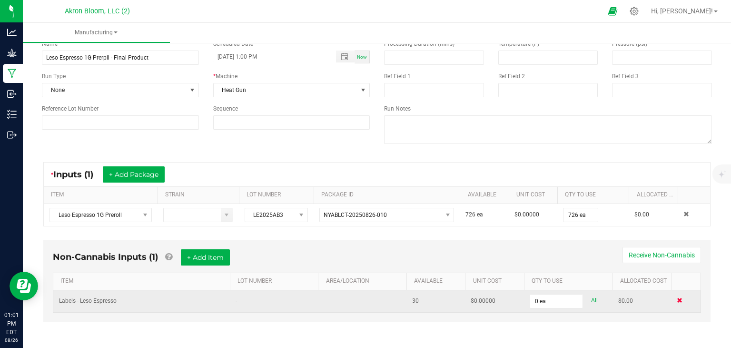
click at [679, 300] on span at bounding box center [680, 300] width 6 height 6
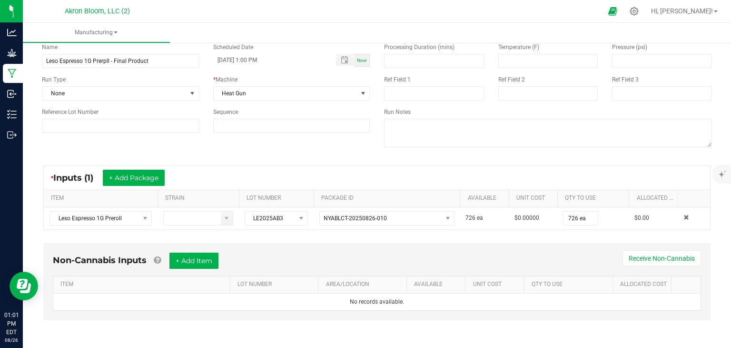
scroll to position [43, 0]
click at [201, 259] on button "+ Add Item" at bounding box center [193, 262] width 49 height 16
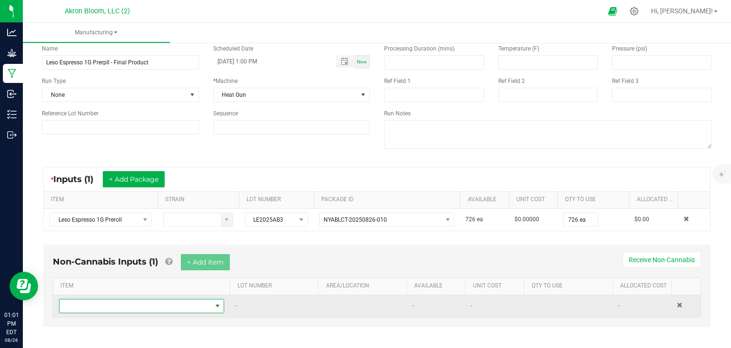
click at [218, 307] on span "NO DATA FOUND" at bounding box center [218, 306] width 8 height 8
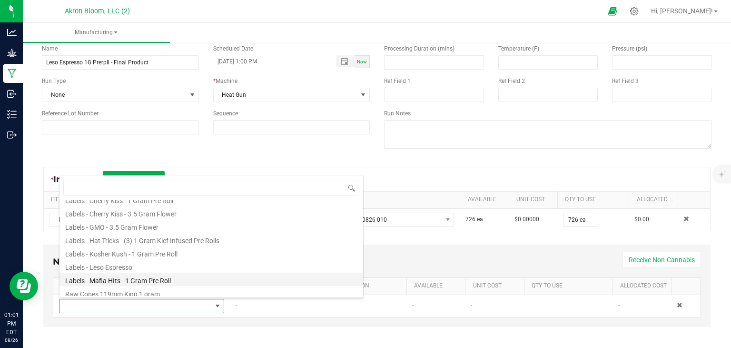
scroll to position [76, 0]
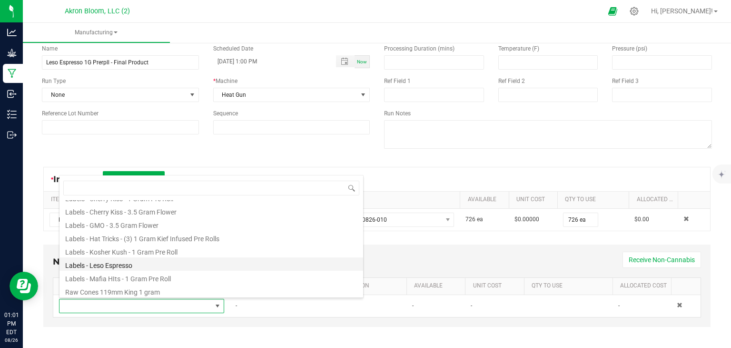
click at [201, 265] on li "Labels - Leso Espresso" at bounding box center [212, 263] width 304 height 13
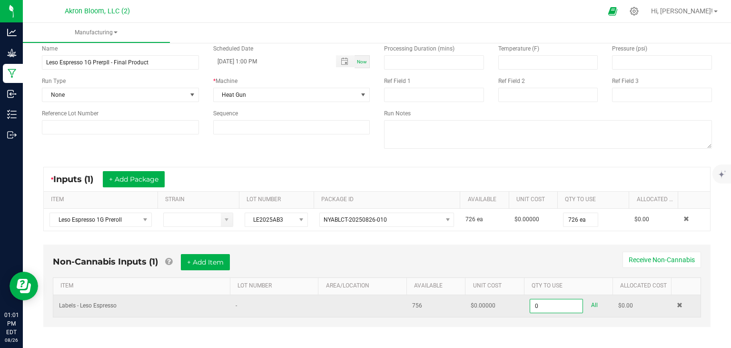
click at [543, 304] on input "0" at bounding box center [556, 305] width 52 height 13
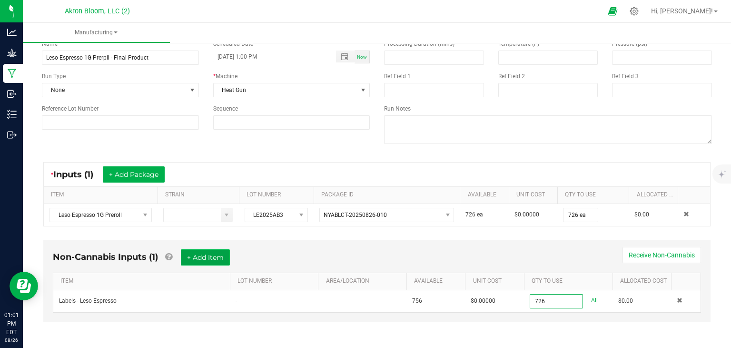
click at [203, 253] on button "+ Add Item" at bounding box center [205, 257] width 49 height 16
type input "726 ea"
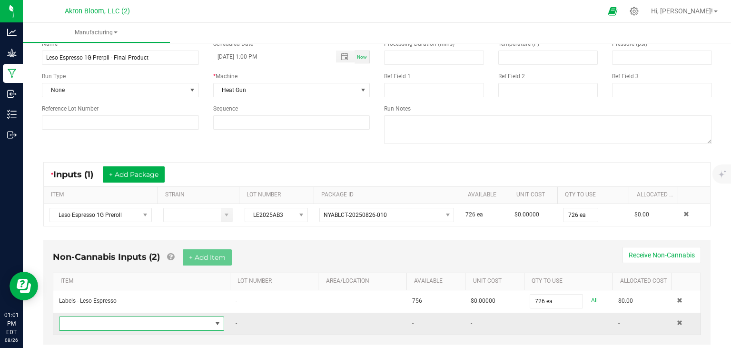
click at [216, 324] on span "NO DATA FOUND" at bounding box center [218, 323] width 8 height 8
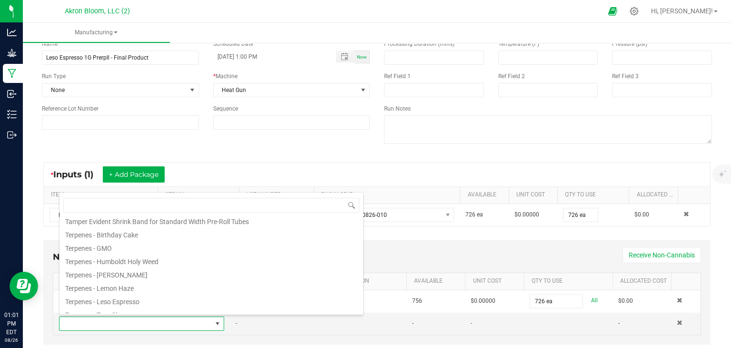
scroll to position [211, 0]
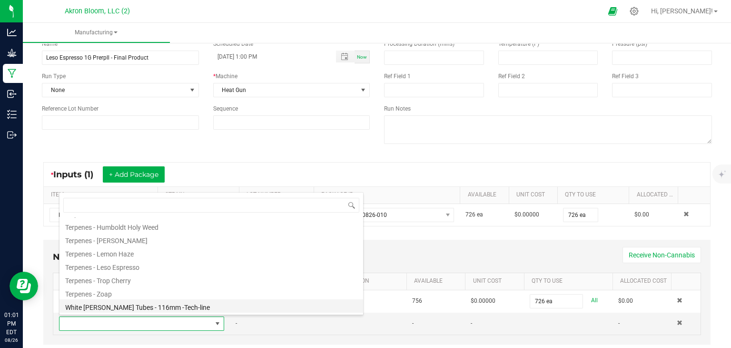
click at [204, 306] on li "White [PERSON_NAME] Tubes - 116mm -Tech-line" at bounding box center [212, 305] width 304 height 13
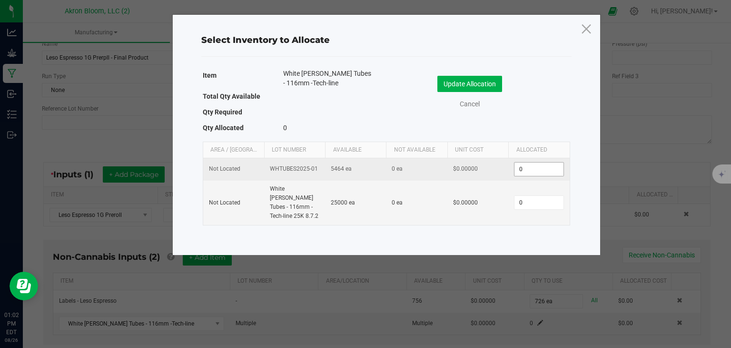
click at [527, 172] on input "0" at bounding box center [539, 168] width 49 height 13
type input "726"
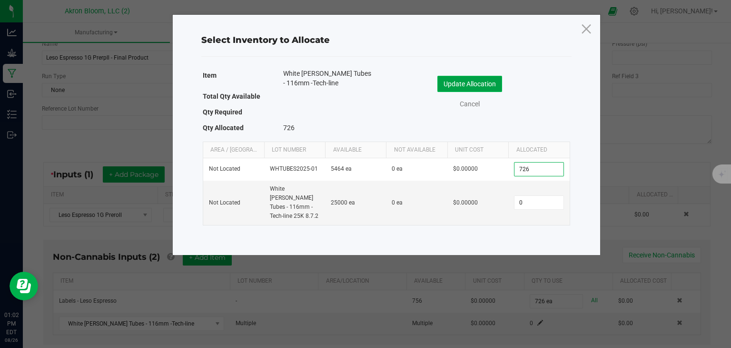
click at [484, 80] on button "Update Allocation" at bounding box center [470, 84] width 65 height 16
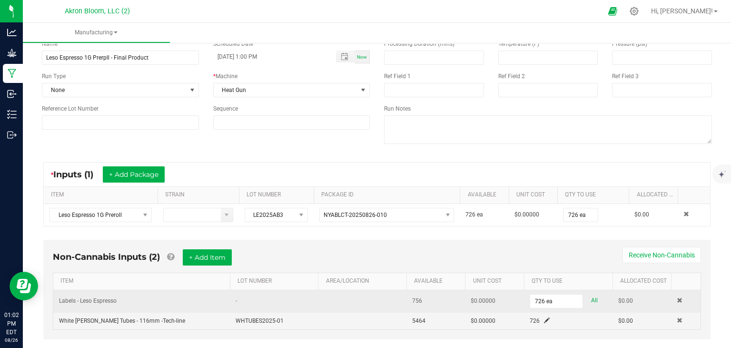
scroll to position [65, 0]
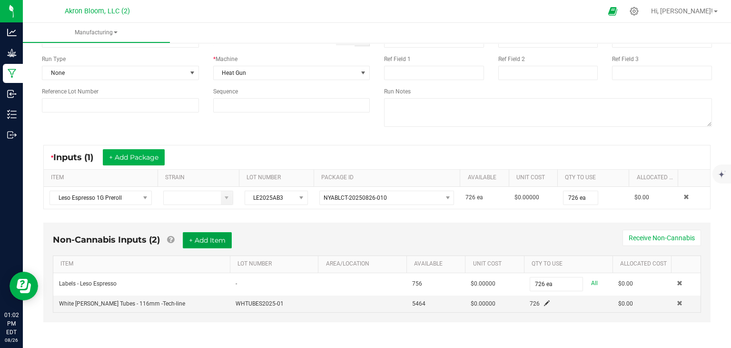
click at [209, 236] on button "+ Add Item" at bounding box center [207, 240] width 49 height 16
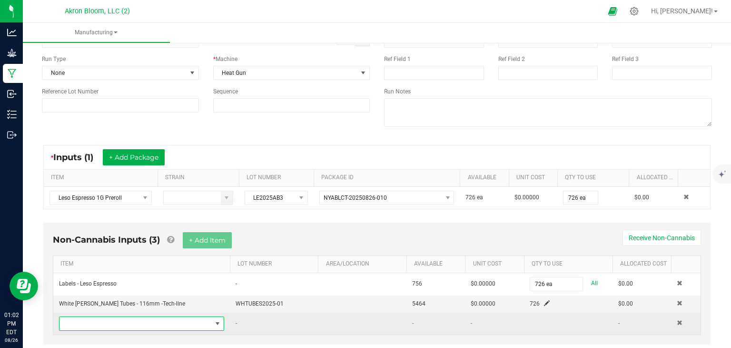
click at [217, 319] on span "NO DATA FOUND" at bounding box center [218, 323] width 8 height 8
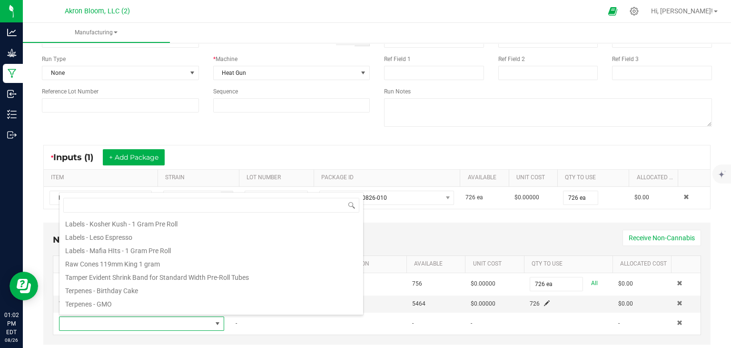
scroll to position [122, 0]
click at [207, 275] on li "Tamper Evident Shrink Band for Standard Width Pre-Roll Tubes" at bounding box center [212, 275] width 304 height 13
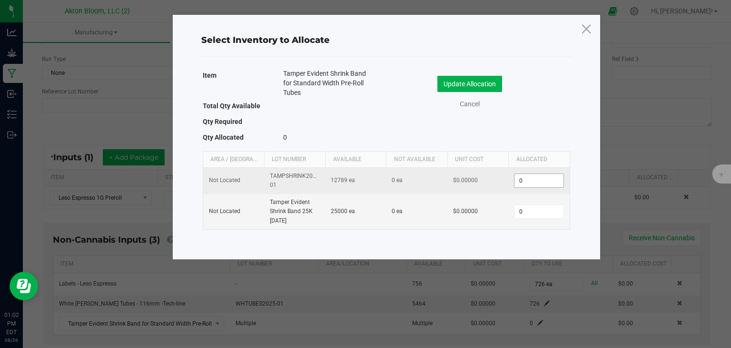
click at [521, 181] on input "0" at bounding box center [539, 180] width 49 height 13
type input "726"
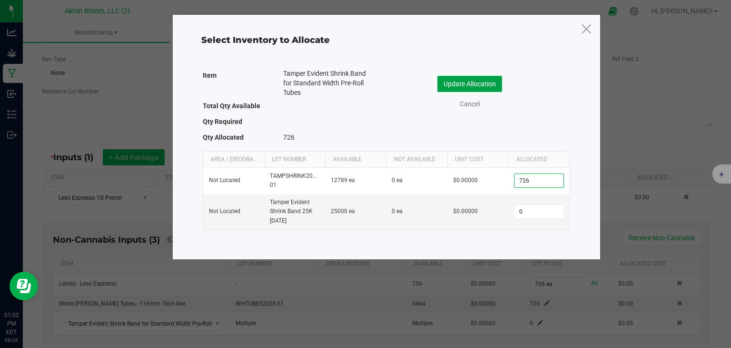
click at [460, 81] on button "Update Allocation" at bounding box center [470, 84] width 65 height 16
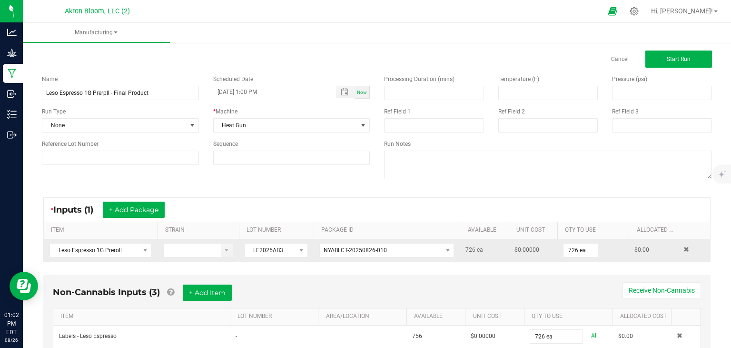
scroll to position [0, 0]
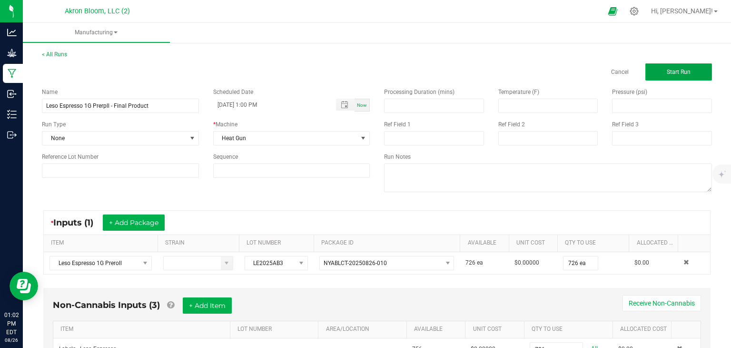
click at [674, 71] on span "Start Run" at bounding box center [679, 72] width 24 height 7
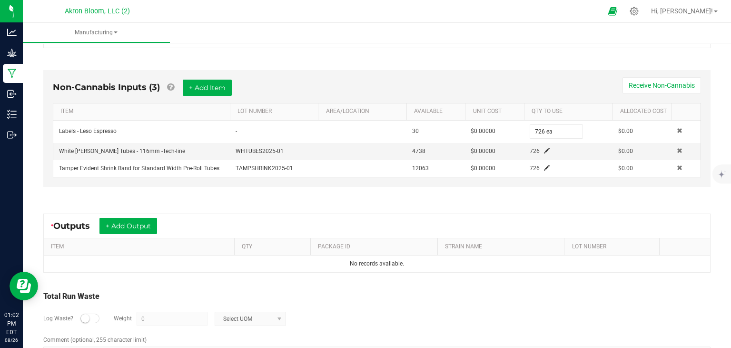
scroll to position [240, 0]
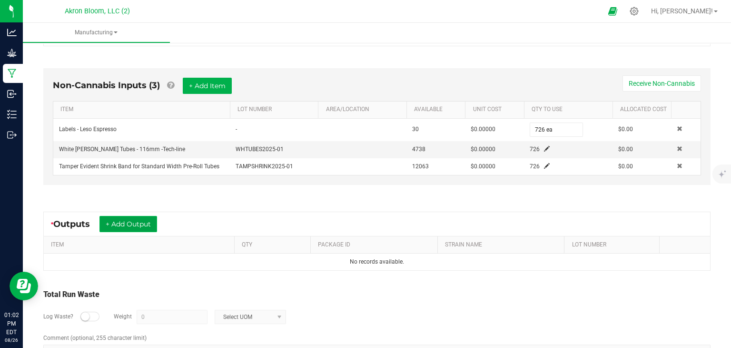
click at [131, 219] on button "+ Add Output" at bounding box center [129, 224] width 58 height 16
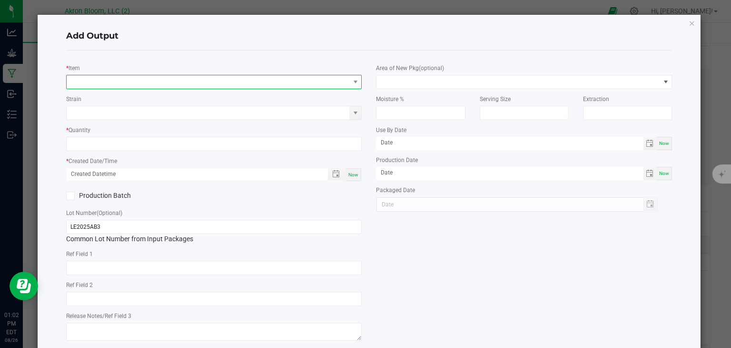
click at [96, 81] on span "NO DATA FOUND" at bounding box center [208, 81] width 283 height 13
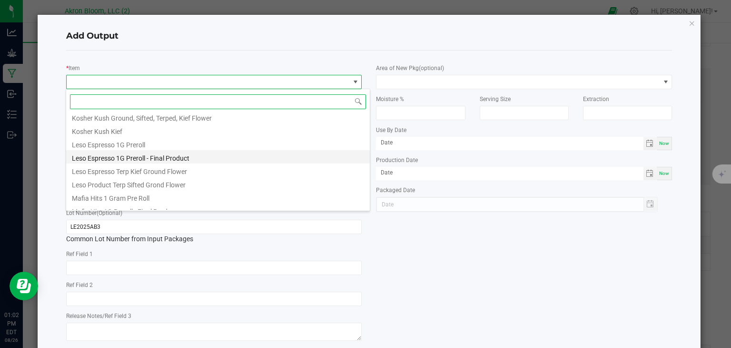
scroll to position [311, 0]
click at [149, 159] on li "Leso Espresso 1G Preroll - Final Product" at bounding box center [218, 155] width 304 height 13
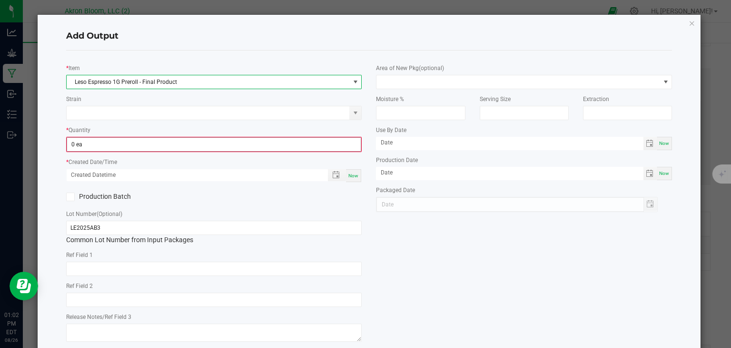
click at [123, 143] on input "0 ea" at bounding box center [214, 144] width 294 height 13
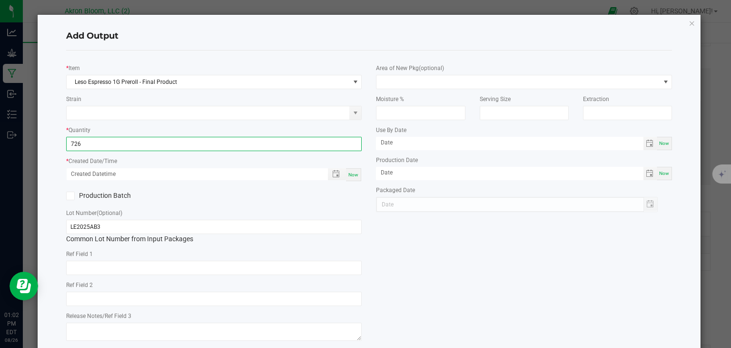
click at [356, 172] on span "Now" at bounding box center [354, 174] width 10 height 5
type input "726 ea"
type input "[DATE] 1:02 PM"
type input "[DATE]"
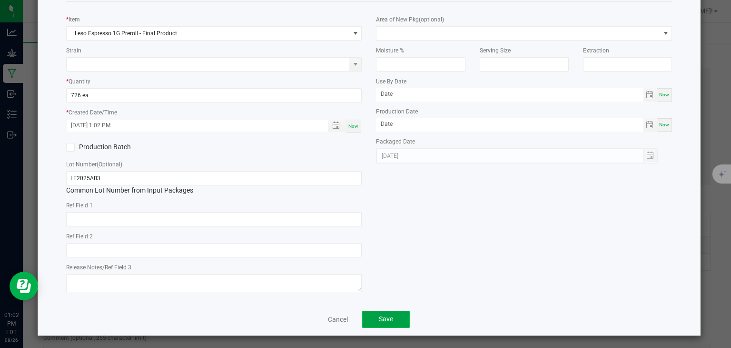
click at [390, 317] on span "Save" at bounding box center [386, 319] width 14 height 8
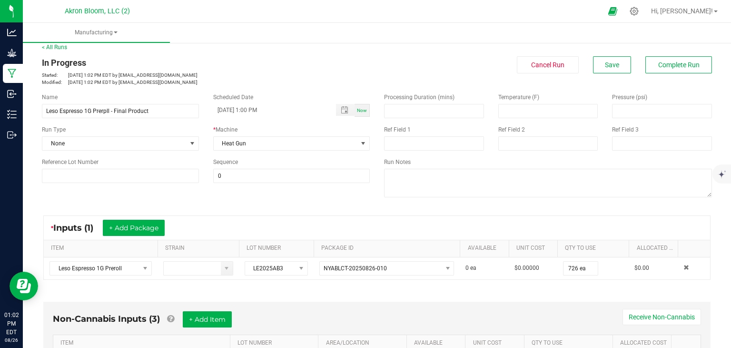
scroll to position [0, 0]
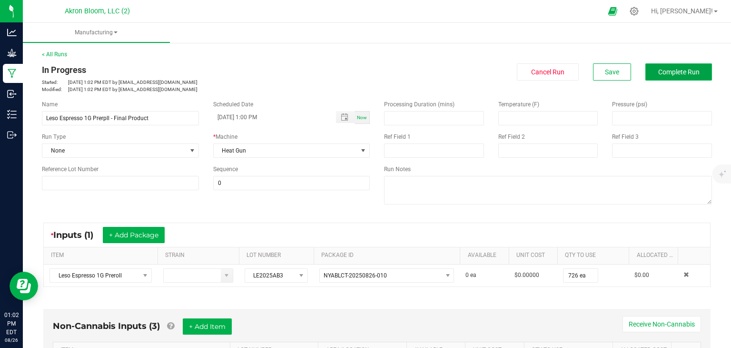
click at [672, 68] on span "Complete Run" at bounding box center [678, 72] width 41 height 8
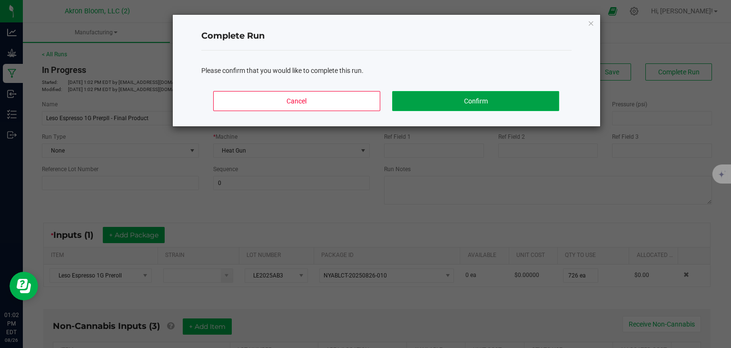
click at [477, 99] on button "Confirm" at bounding box center [475, 101] width 167 height 20
